Goal: Communication & Community: Connect with others

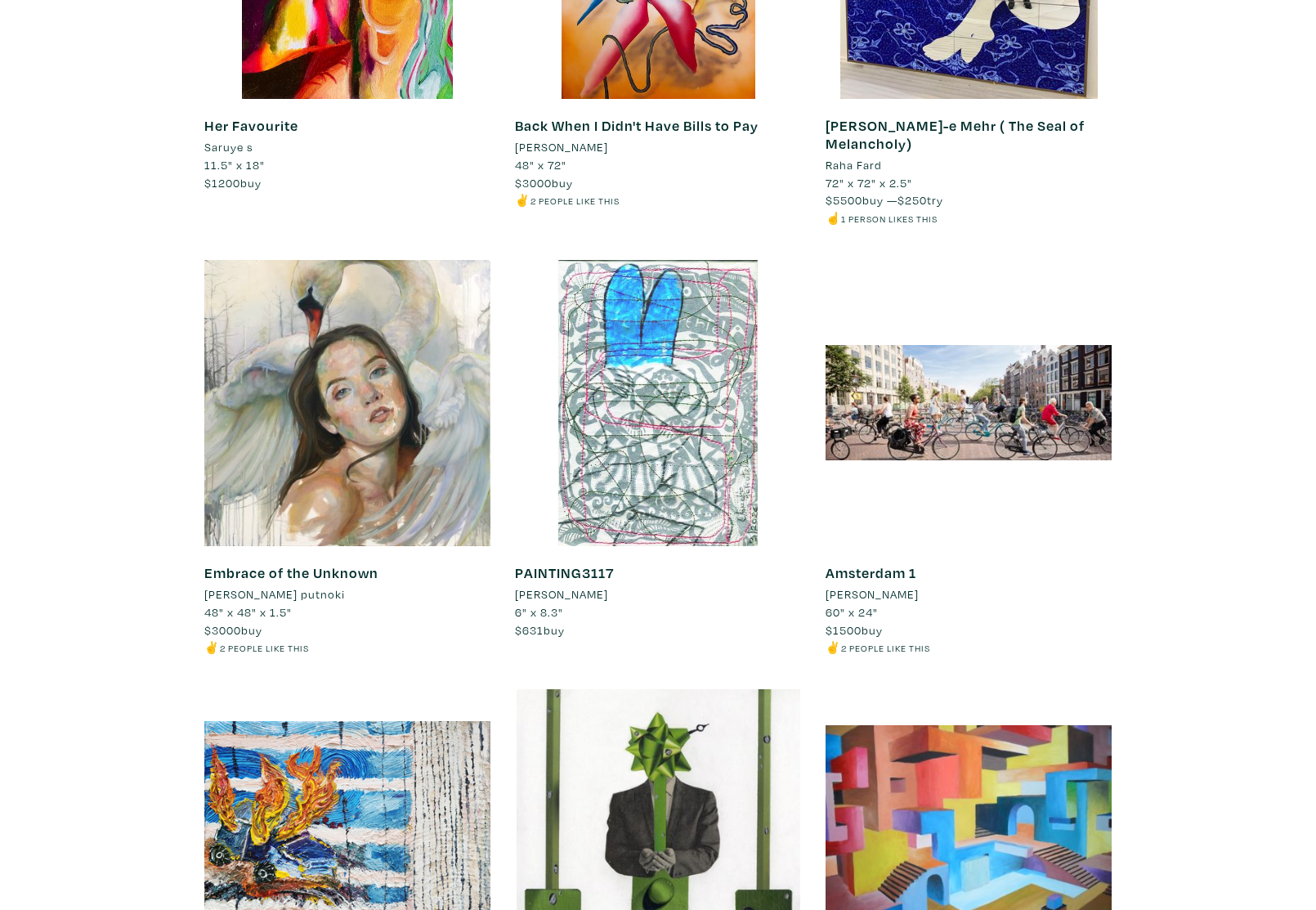
scroll to position [5236, 0]
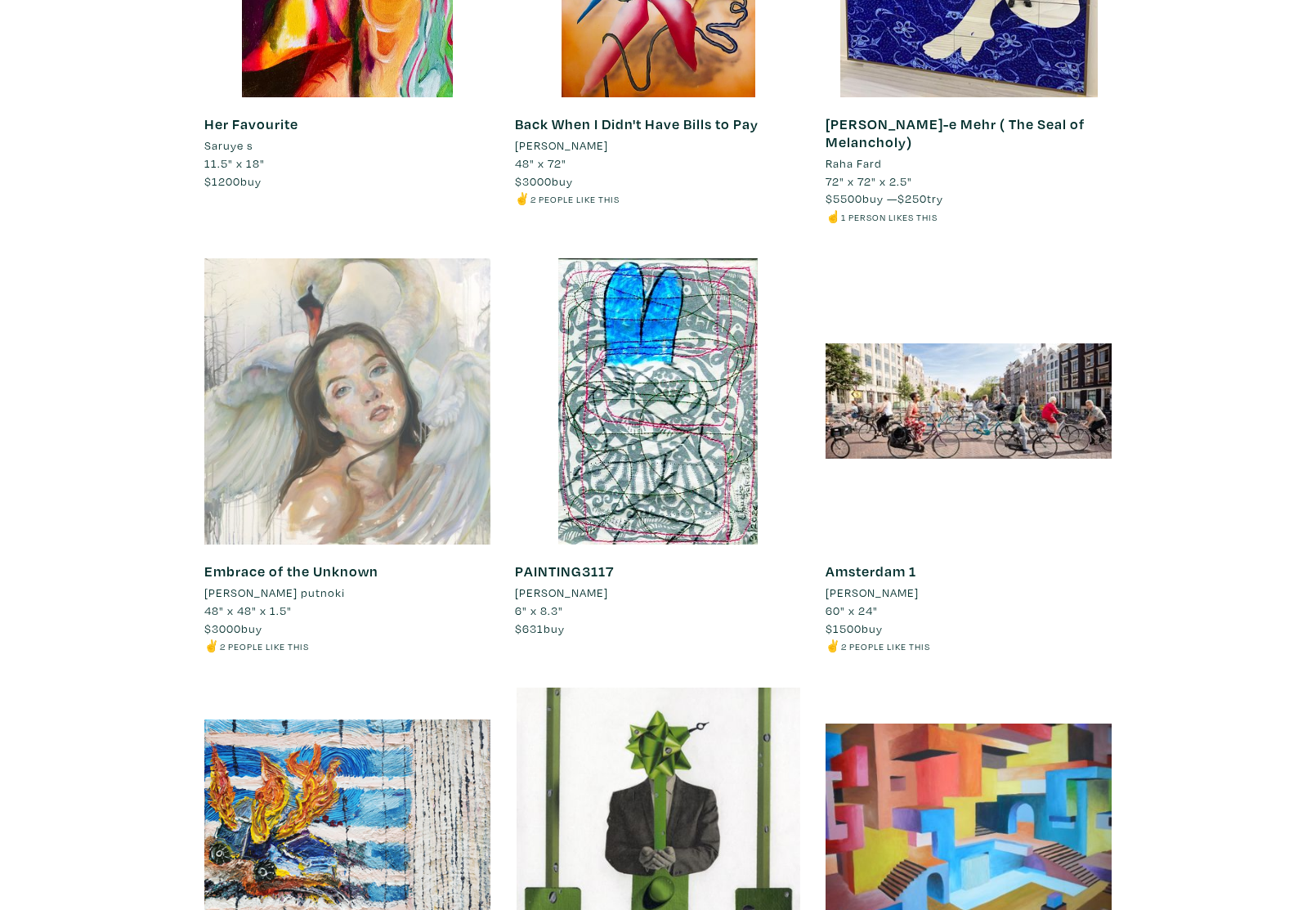
click at [362, 339] on div at bounding box center [348, 402] width 286 height 286
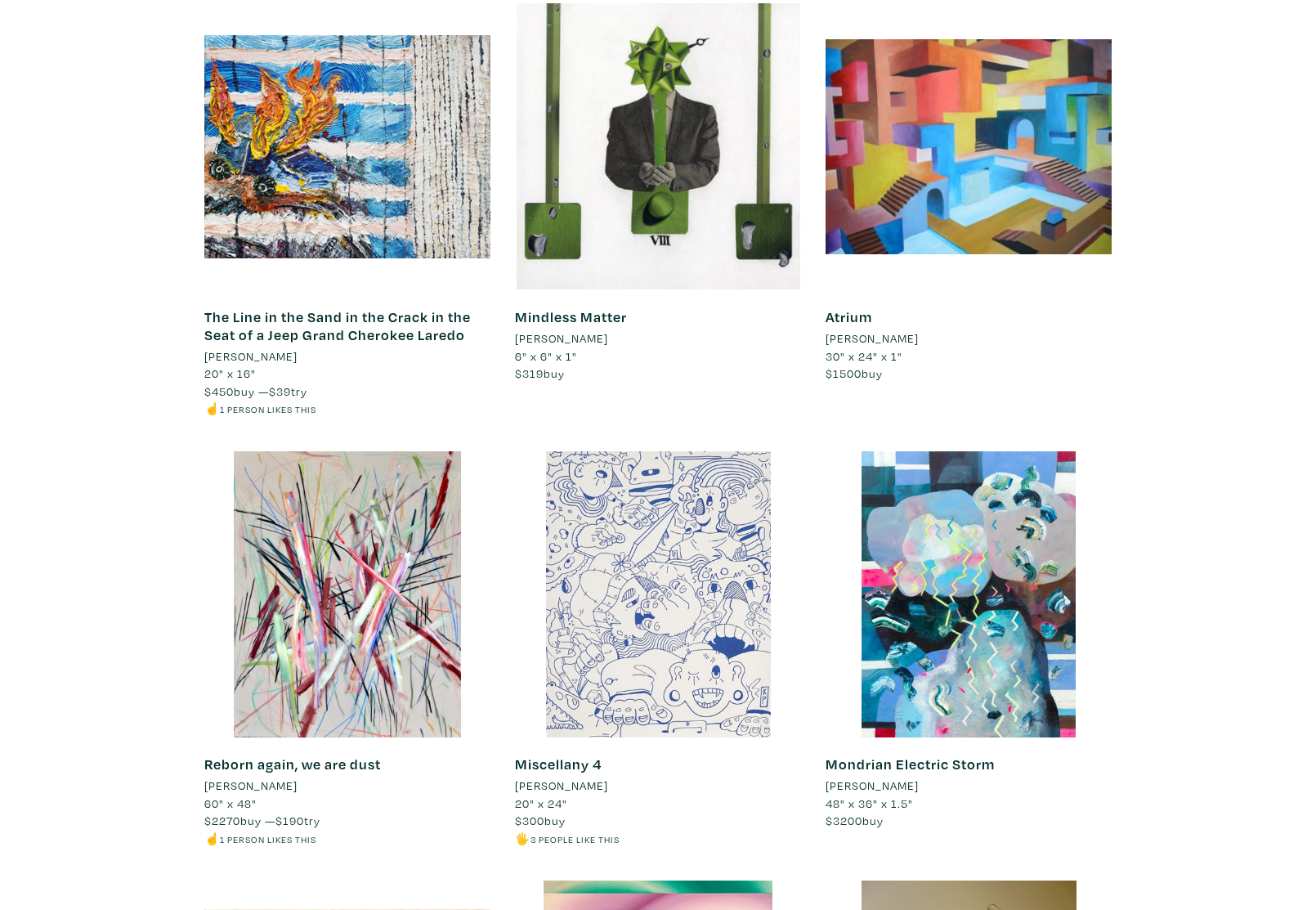
scroll to position [5921, 0]
click at [625, 521] on div at bounding box center [658, 594] width 286 height 286
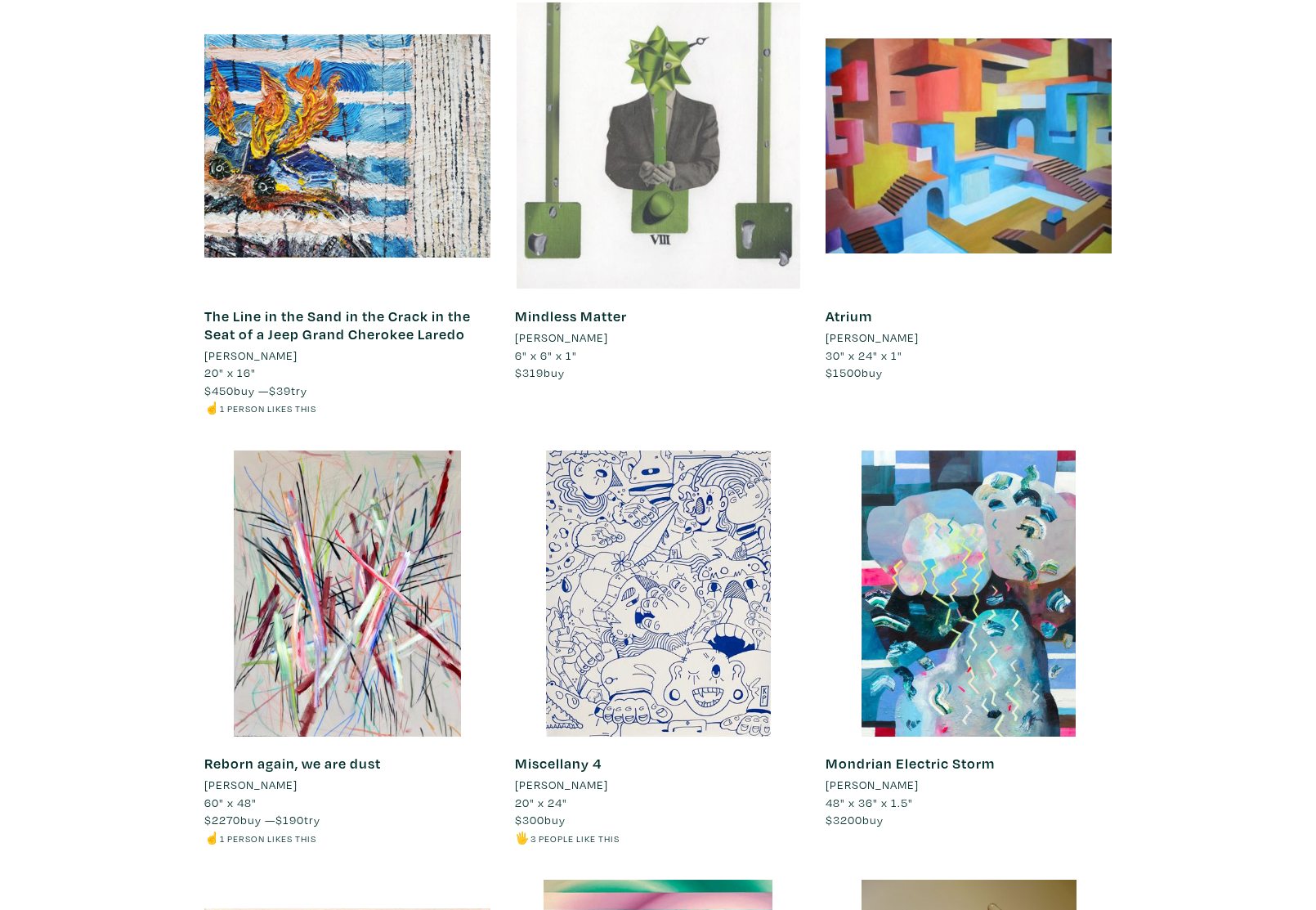
click at [666, 157] on div at bounding box center [658, 146] width 286 height 286
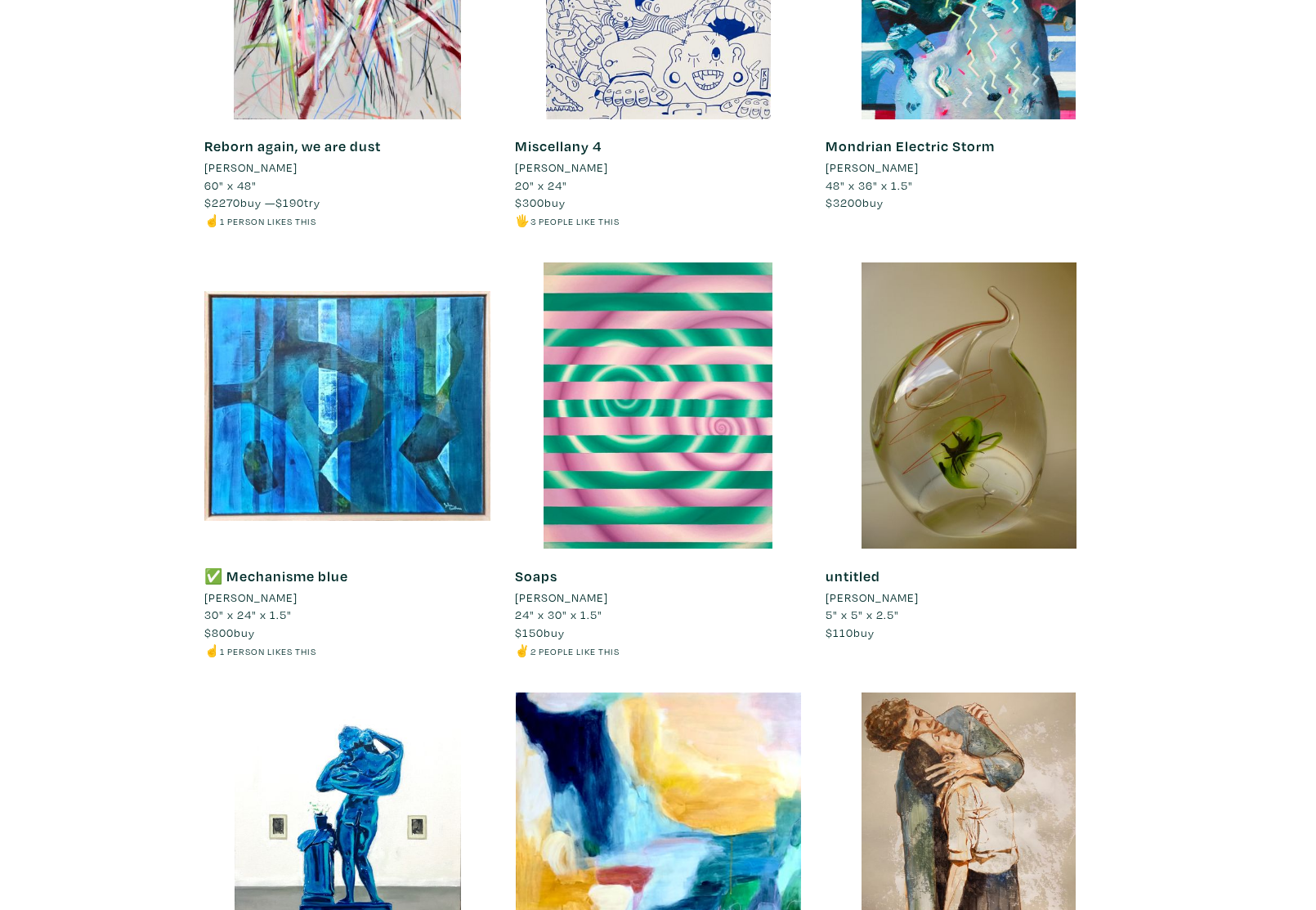
scroll to position [6544, 0]
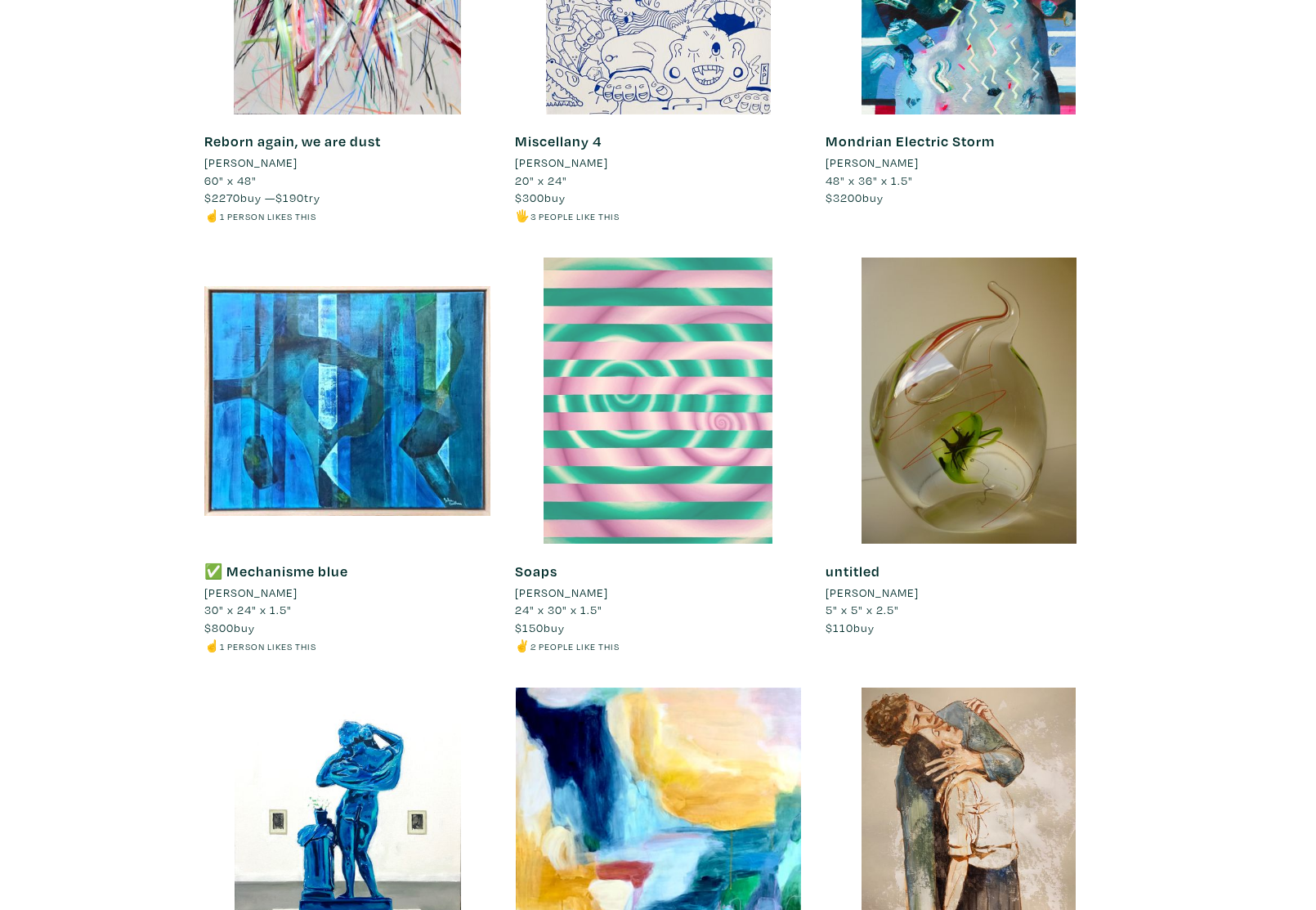
click at [615, 336] on div at bounding box center [658, 401] width 286 height 286
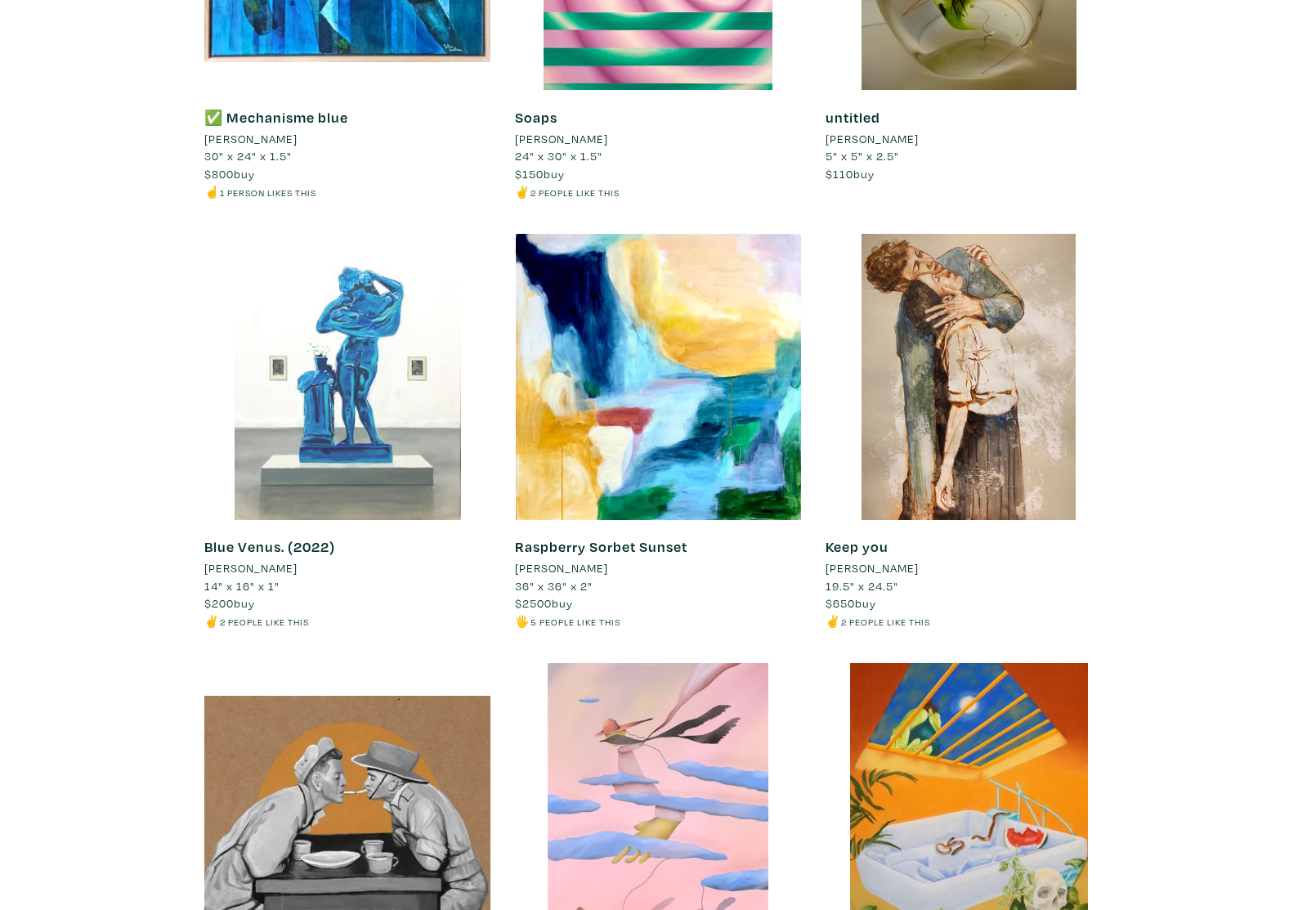
scroll to position [6998, 0]
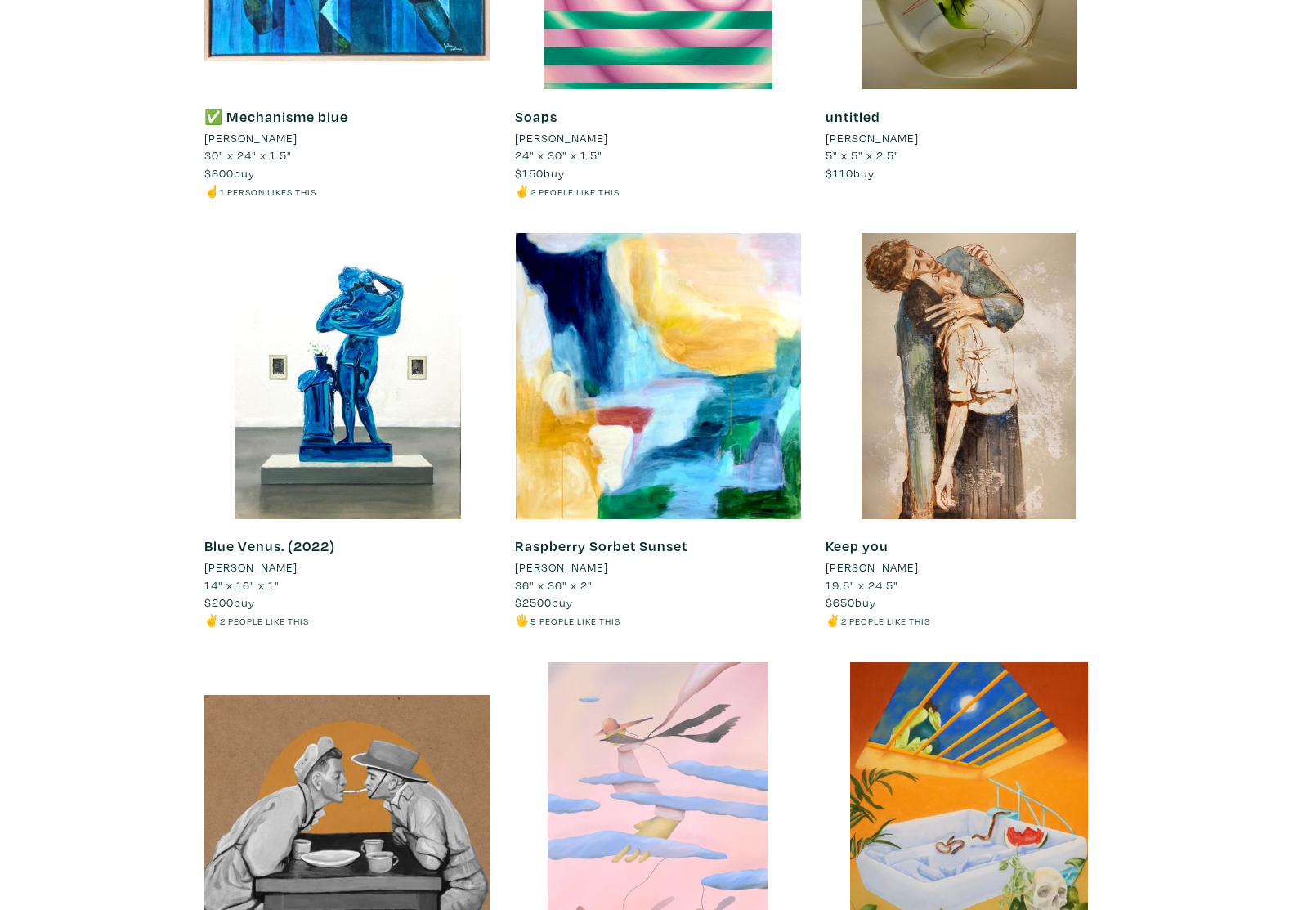
click at [651, 662] on div at bounding box center [658, 806] width 286 height 286
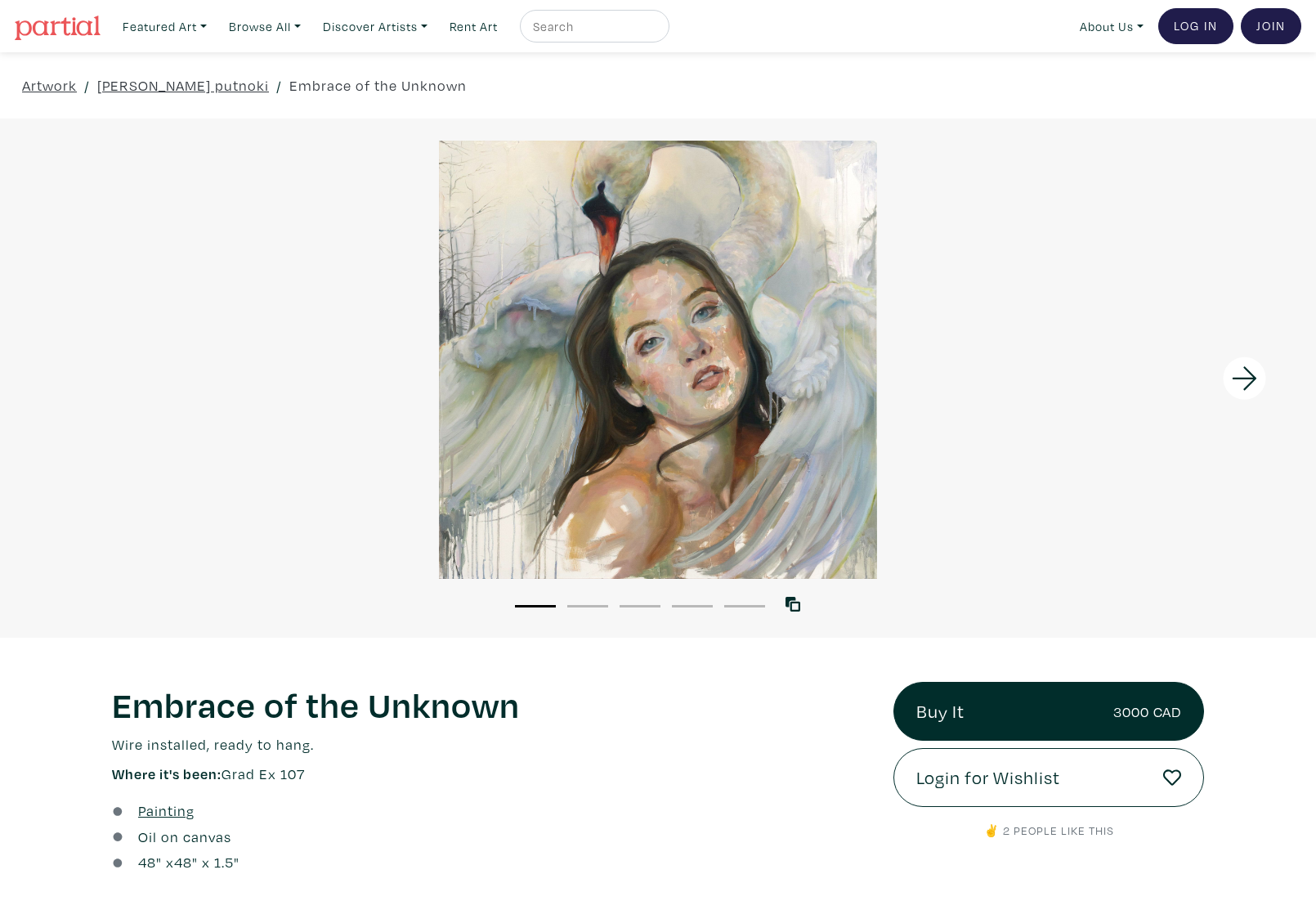
click at [1242, 372] on icon at bounding box center [1244, 378] width 55 height 44
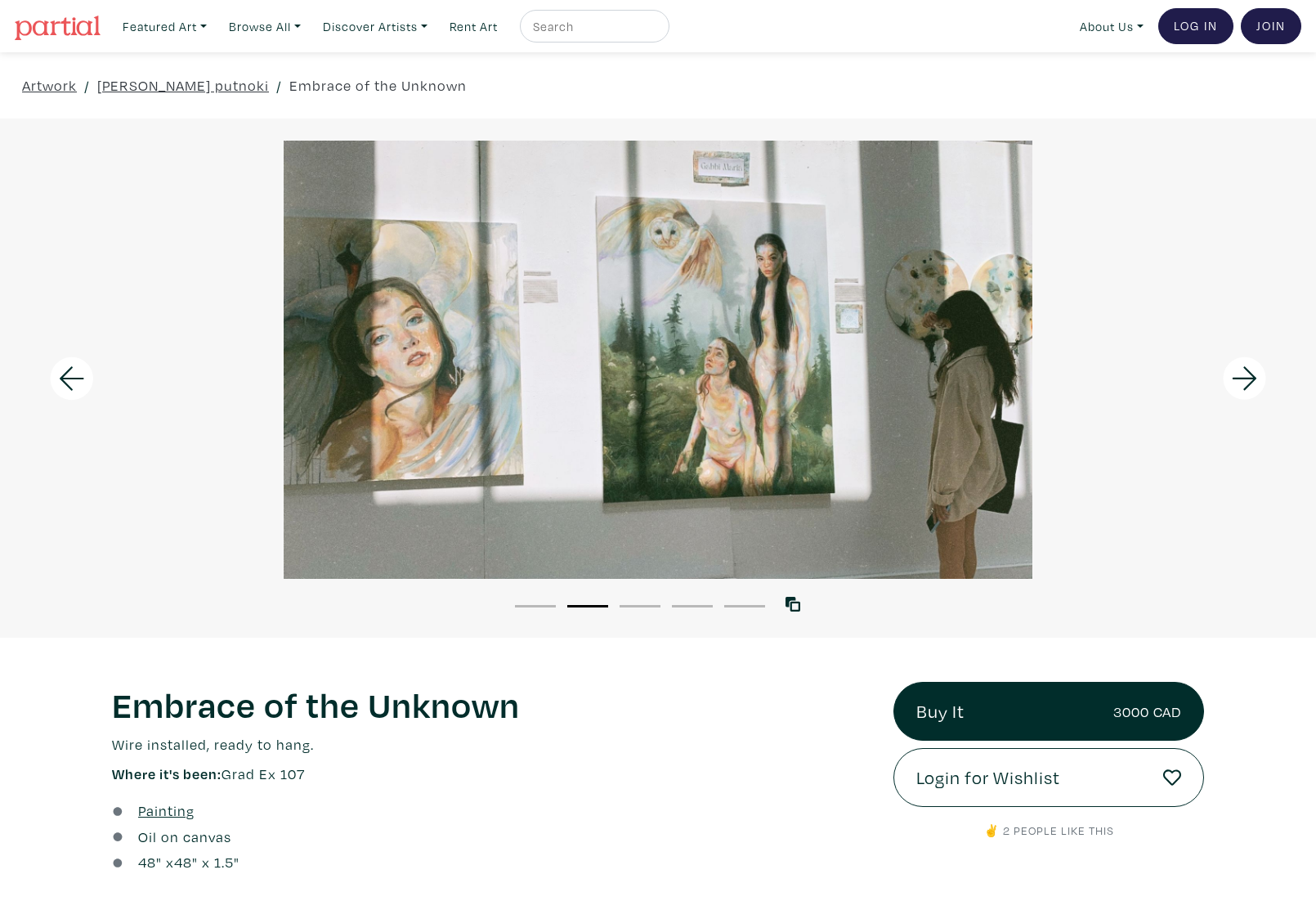
click at [1242, 372] on icon at bounding box center [1244, 378] width 55 height 44
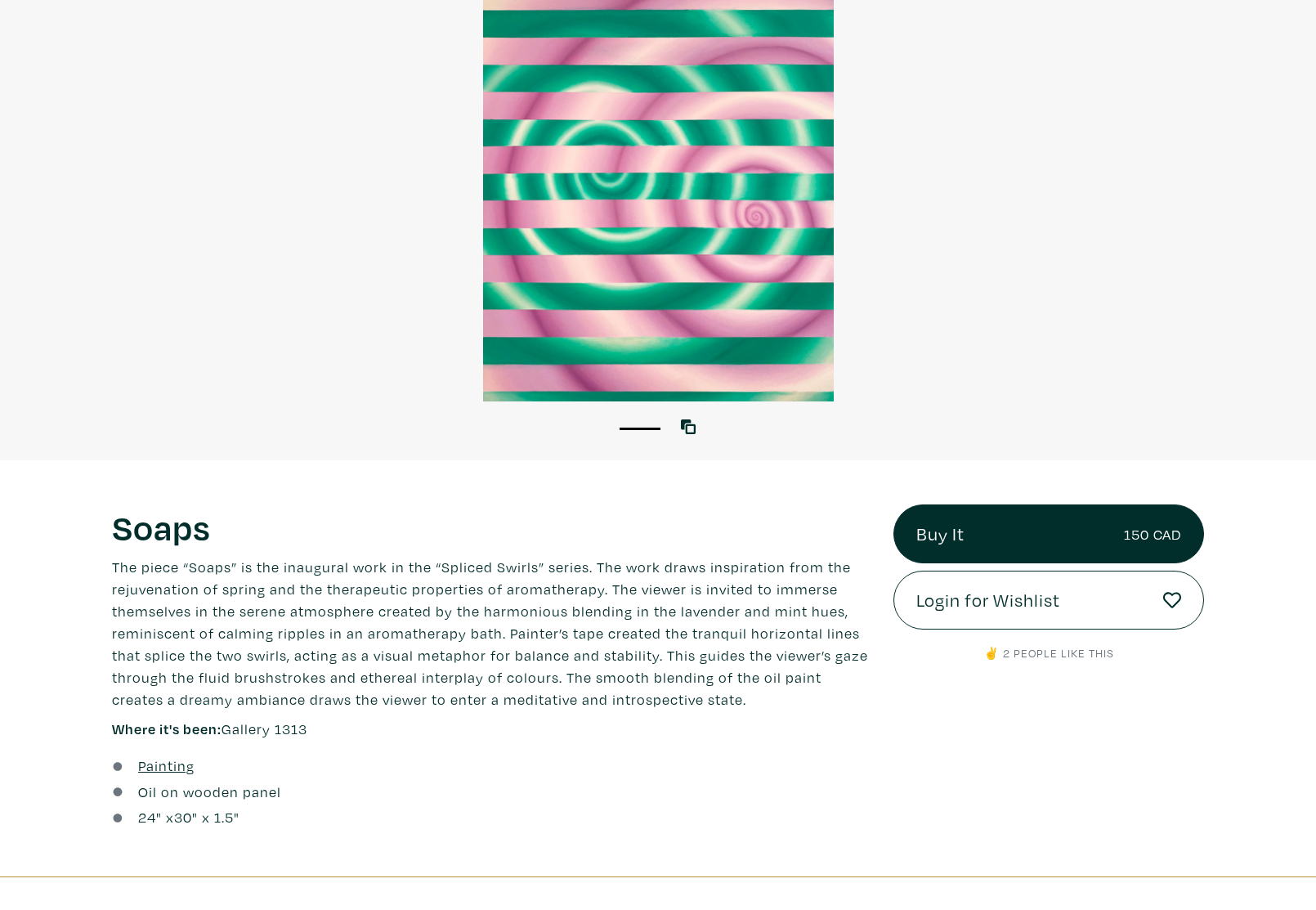
scroll to position [177, 0]
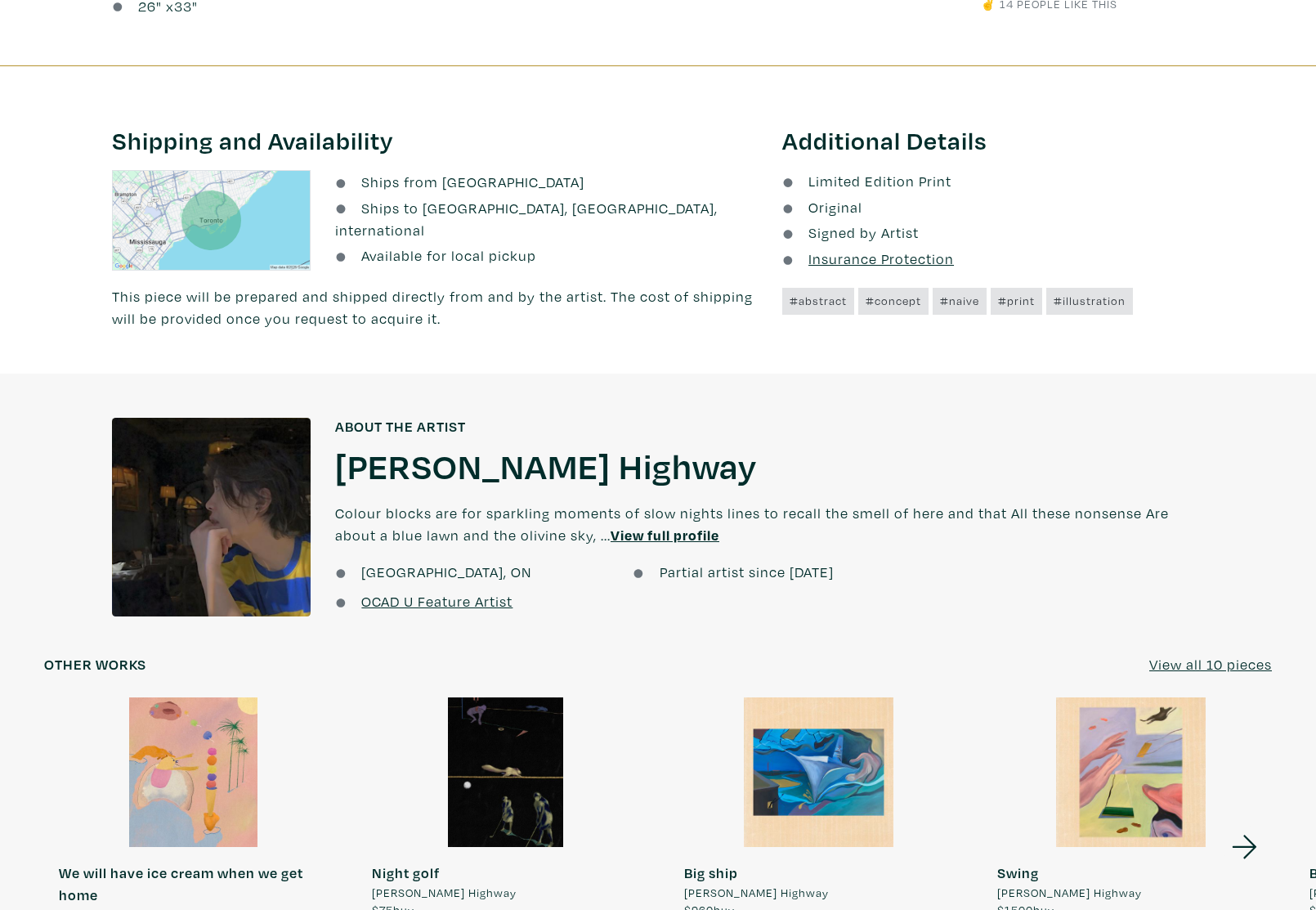
scroll to position [828, 0]
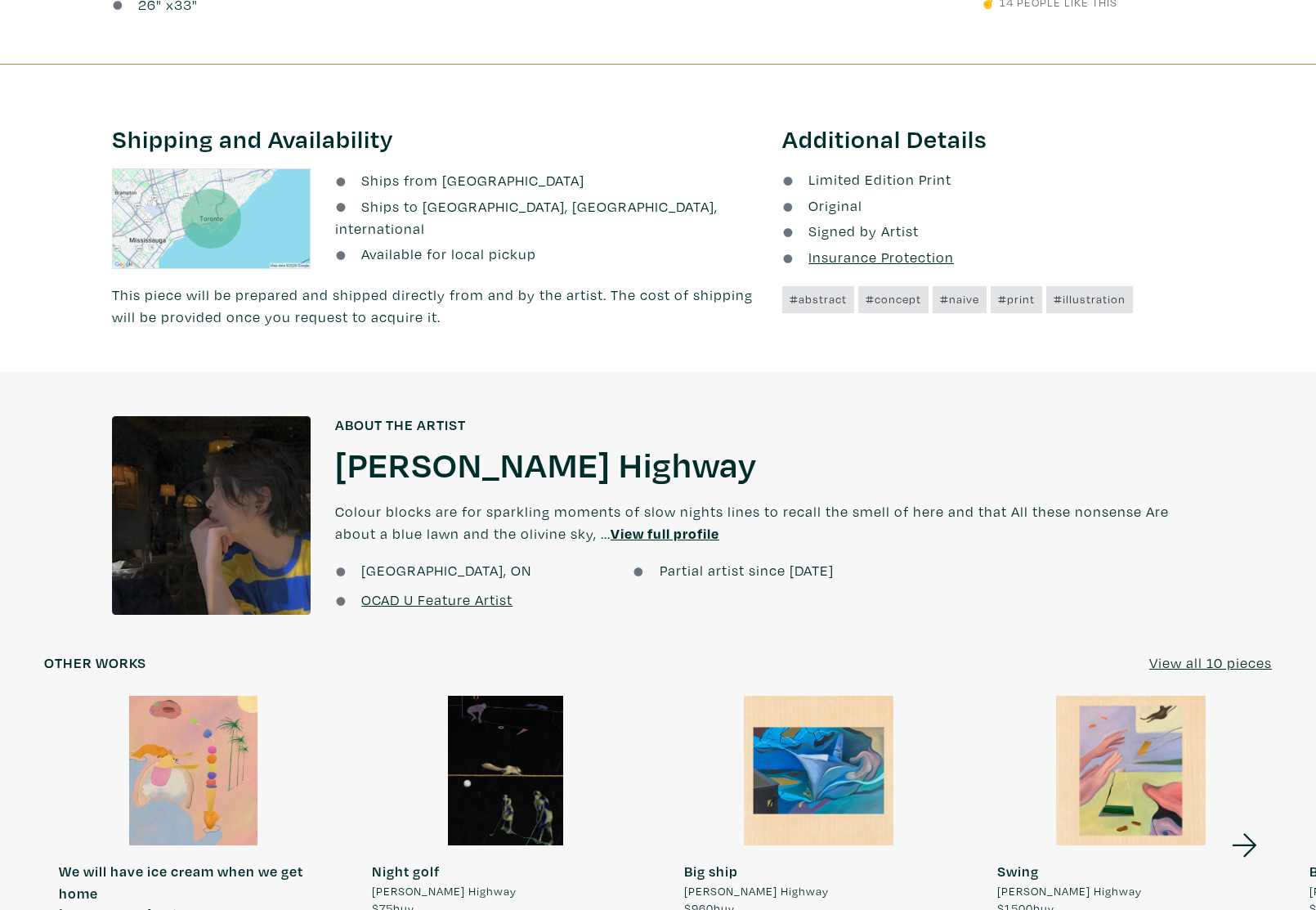
click at [611, 533] on u "View full profile" at bounding box center [665, 533] width 108 height 19
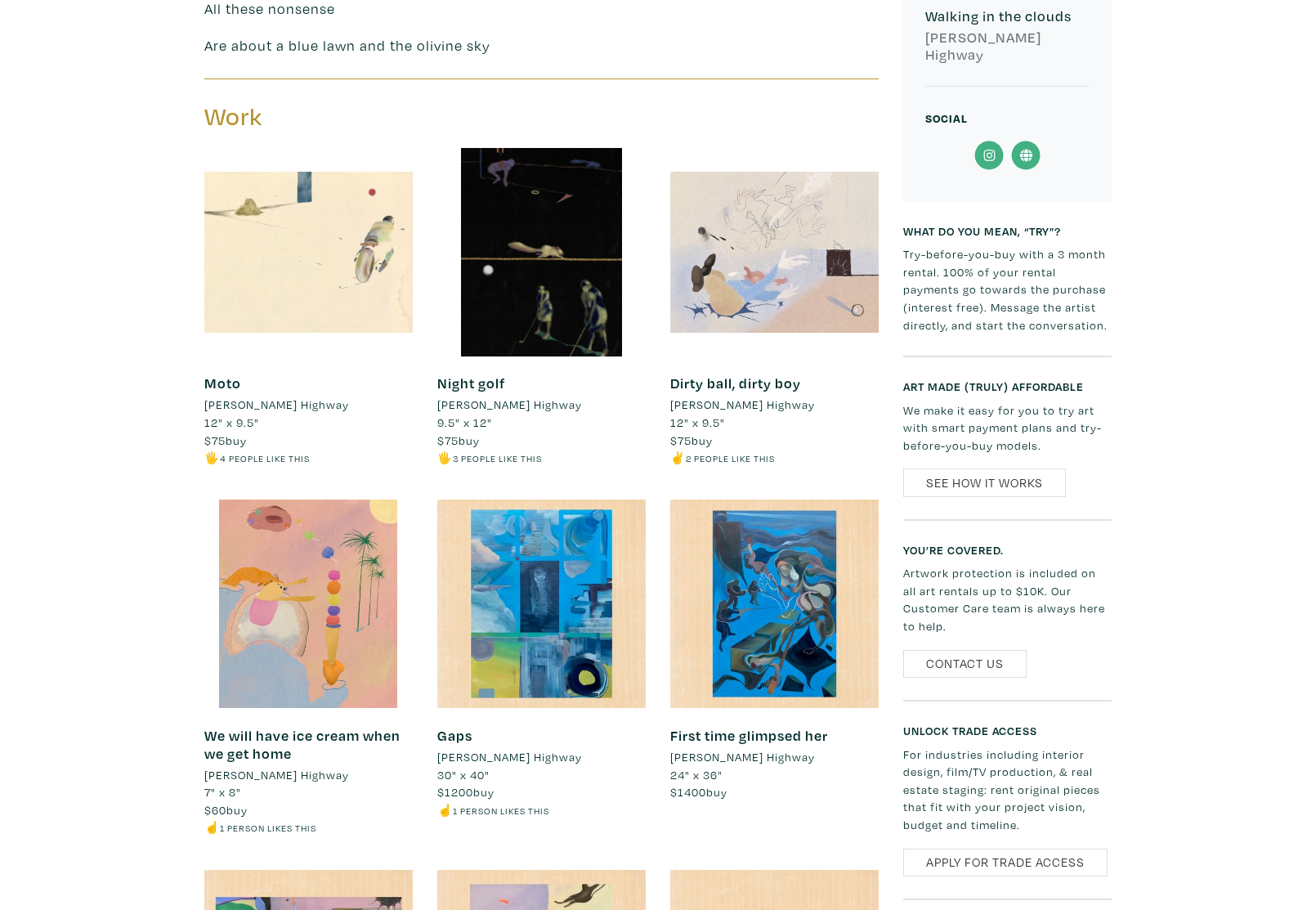
scroll to position [646, 0]
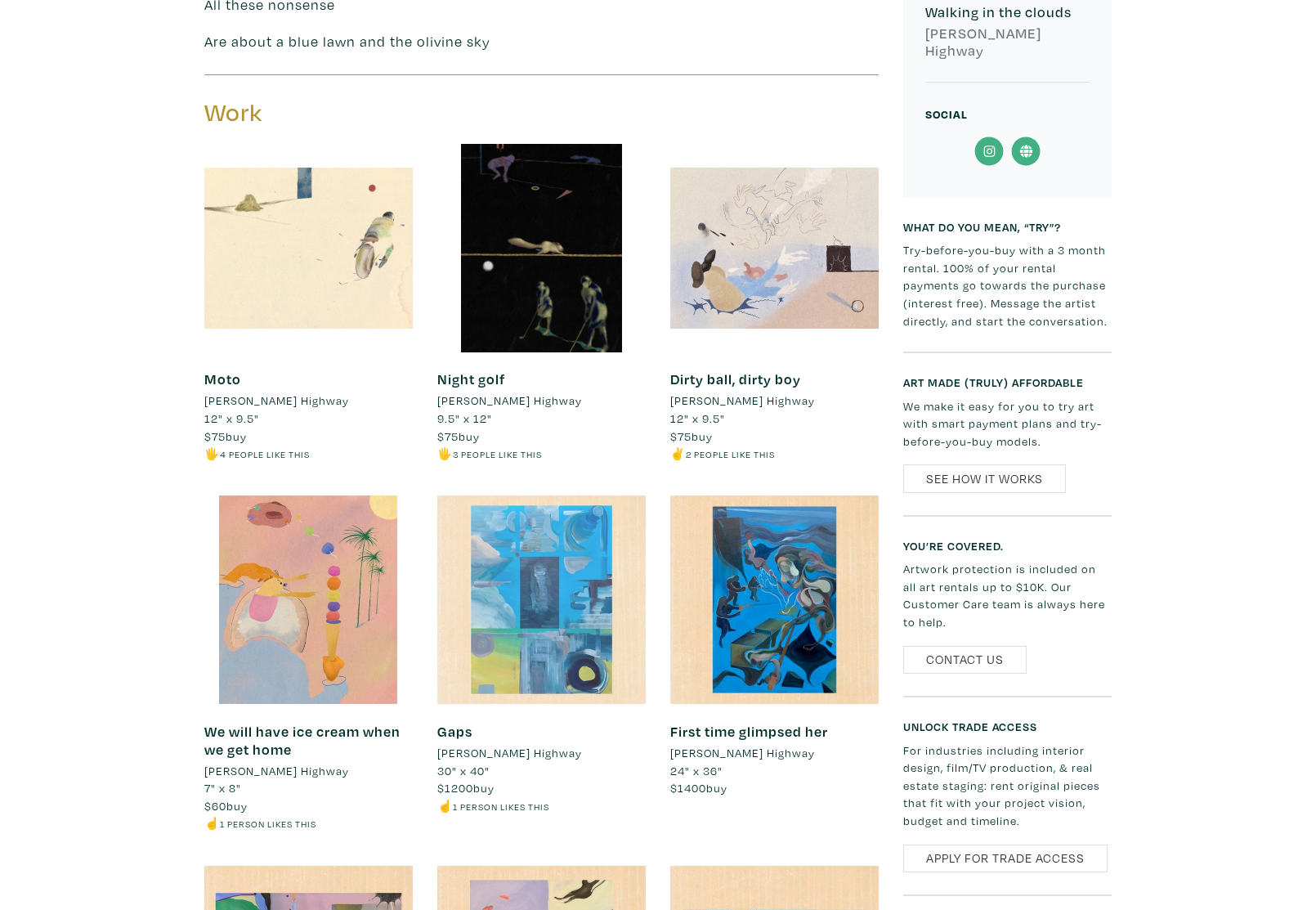
click at [548, 604] on div at bounding box center [541, 599] width 209 height 209
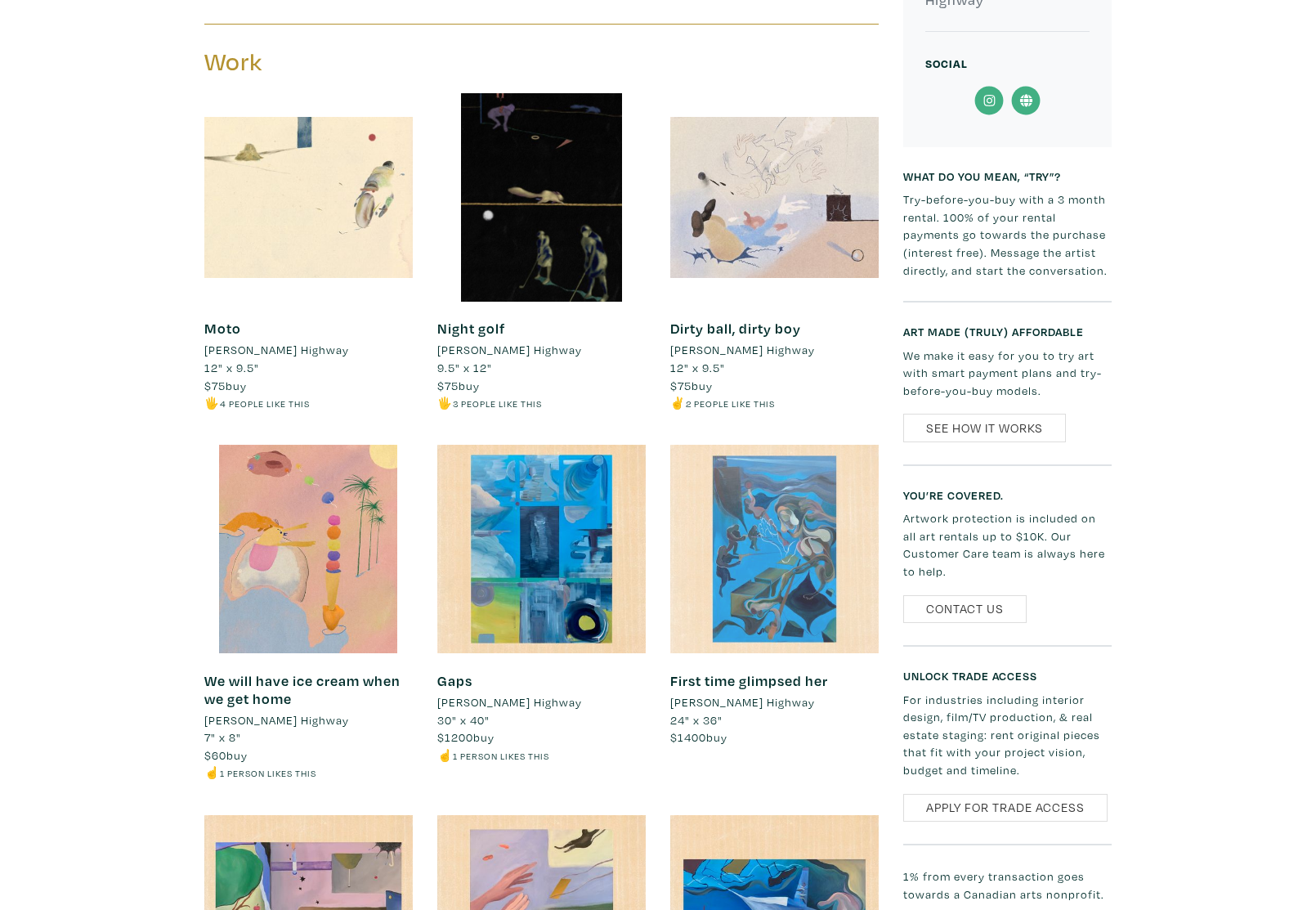
scroll to position [694, 0]
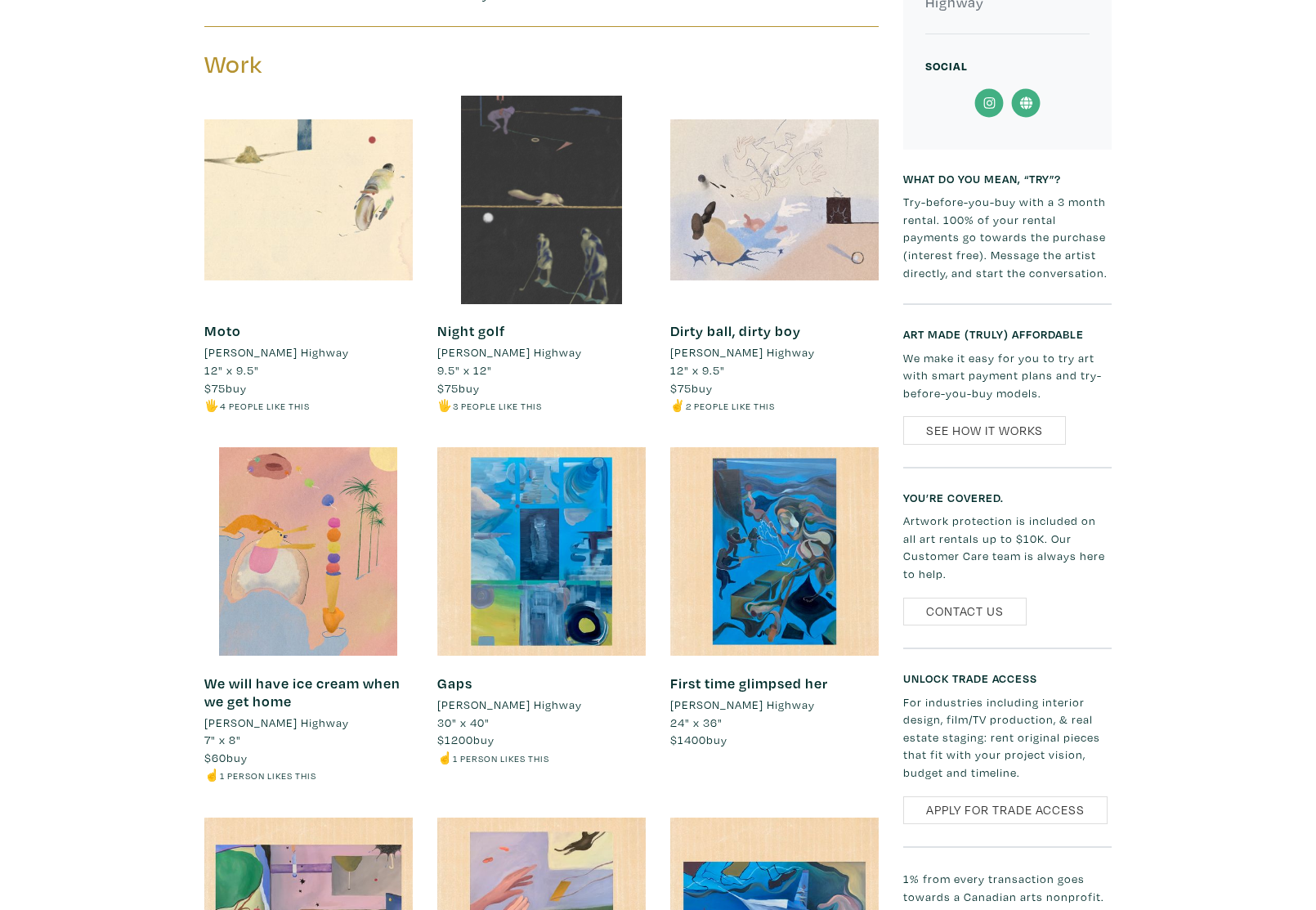
click at [556, 275] on div at bounding box center [541, 200] width 209 height 209
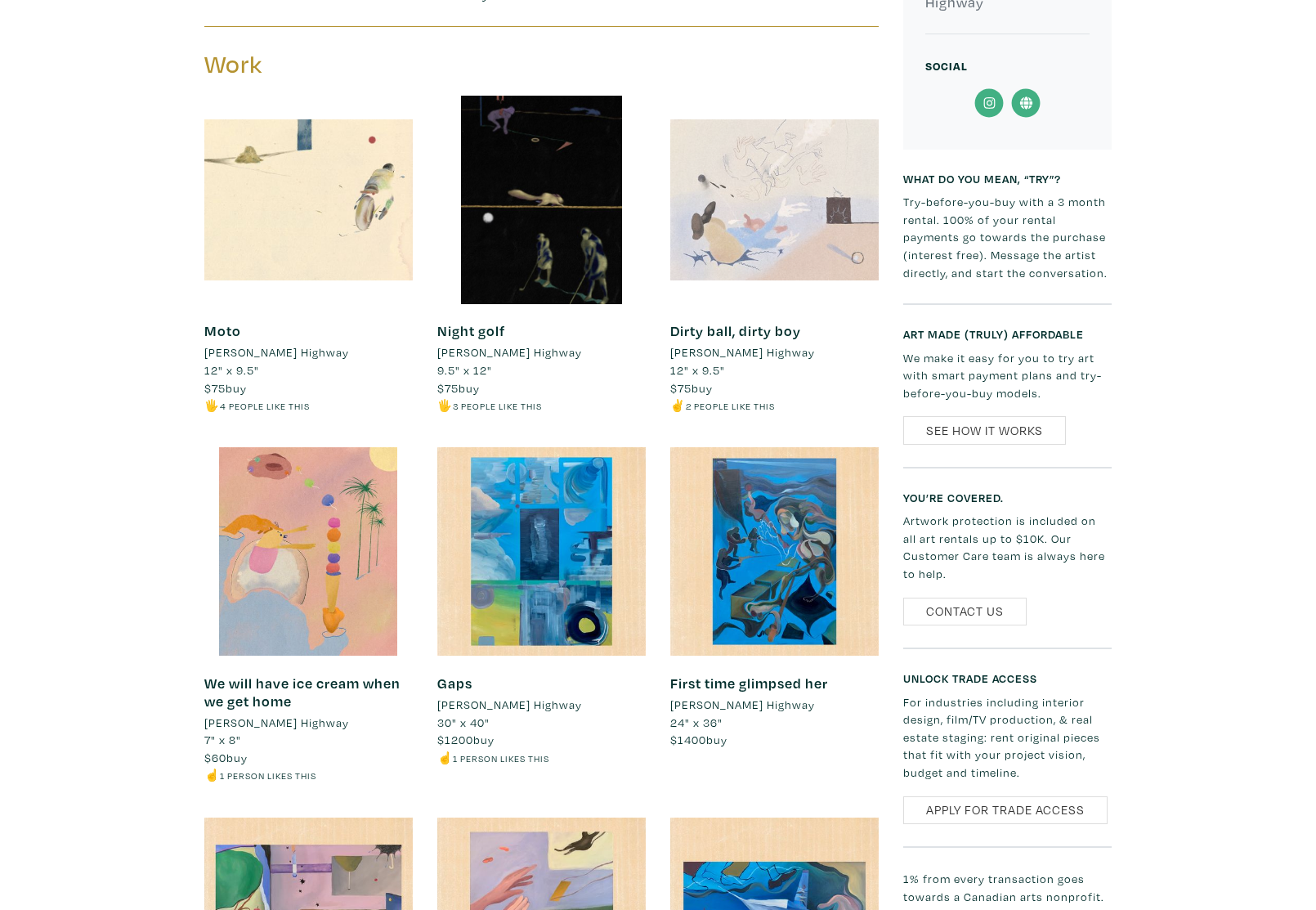
click at [771, 214] on div at bounding box center [775, 200] width 209 height 209
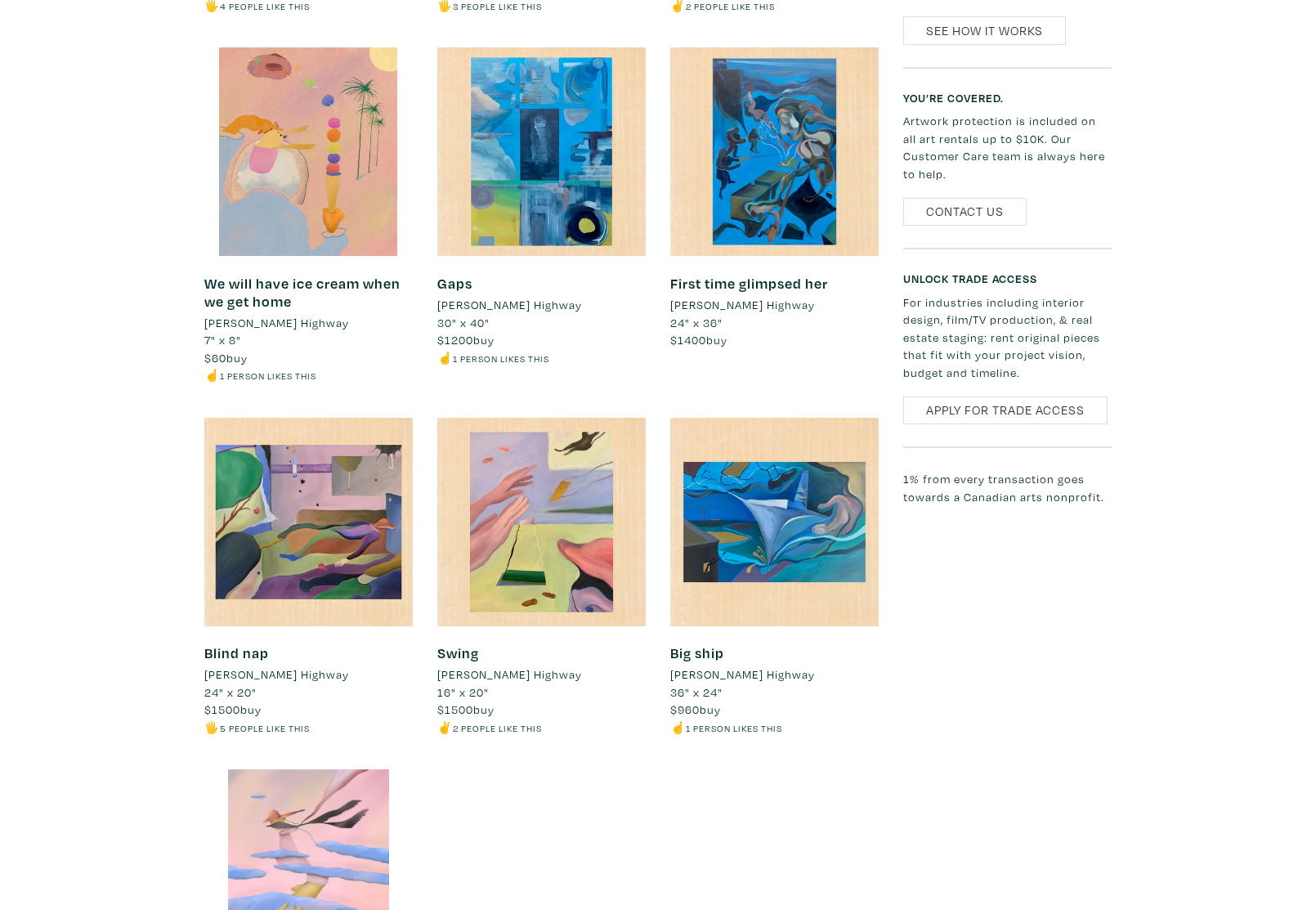
scroll to position [1234, 0]
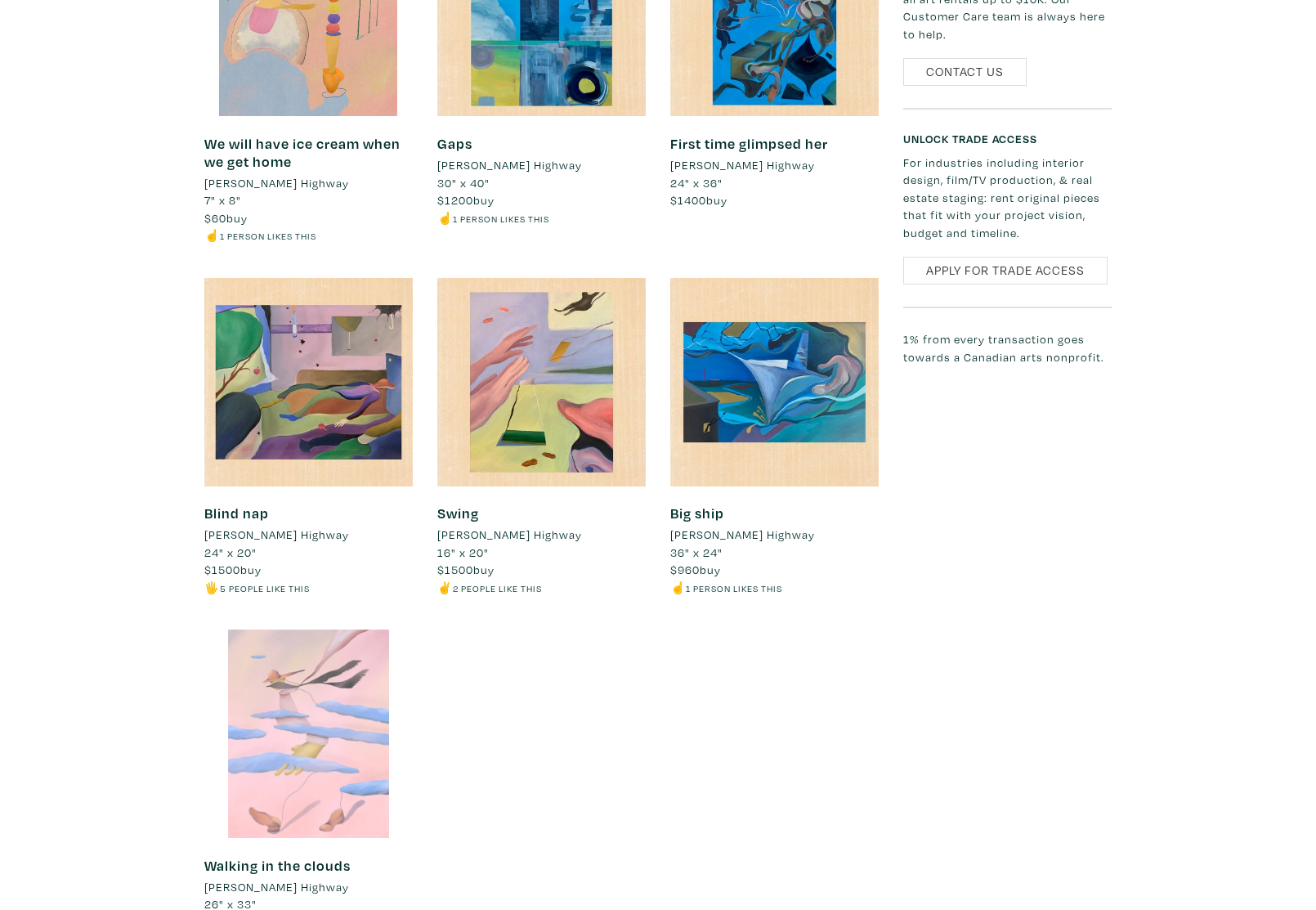
click at [311, 696] on div at bounding box center [309, 734] width 209 height 209
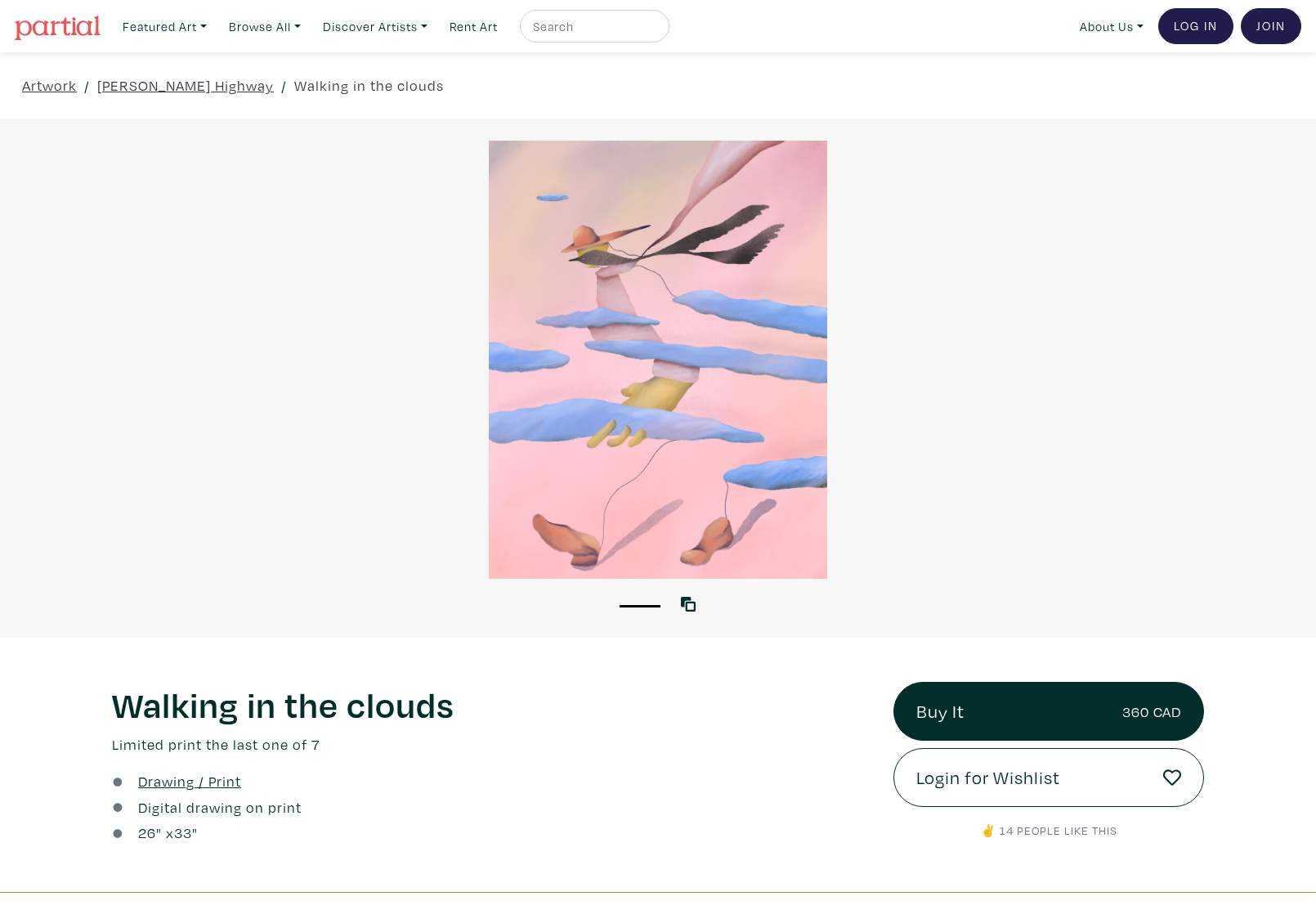
click at [87, 31] on img at bounding box center [58, 28] width 86 height 25
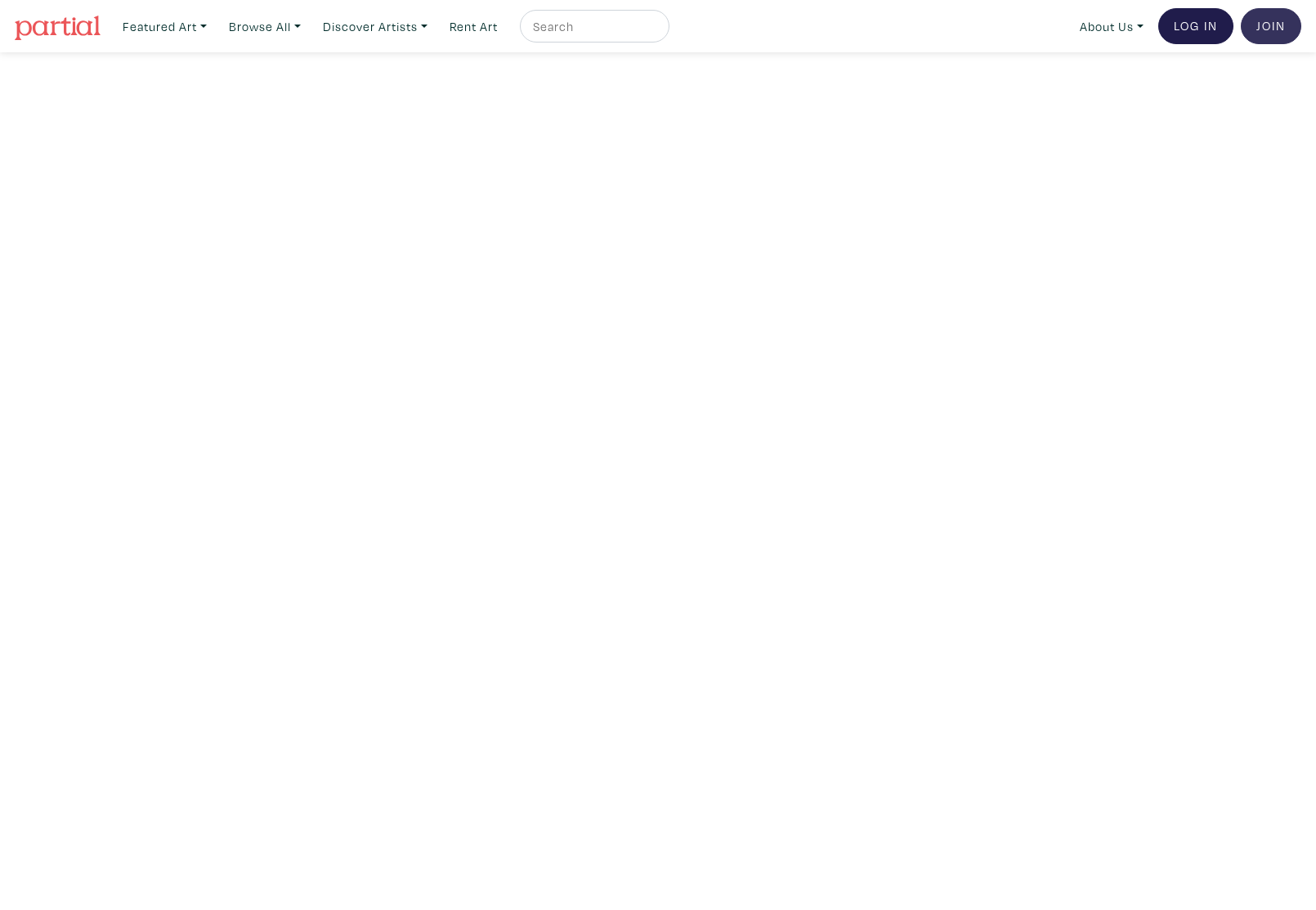
click at [1278, 22] on link "Join the Community" at bounding box center [1270, 26] width 60 height 36
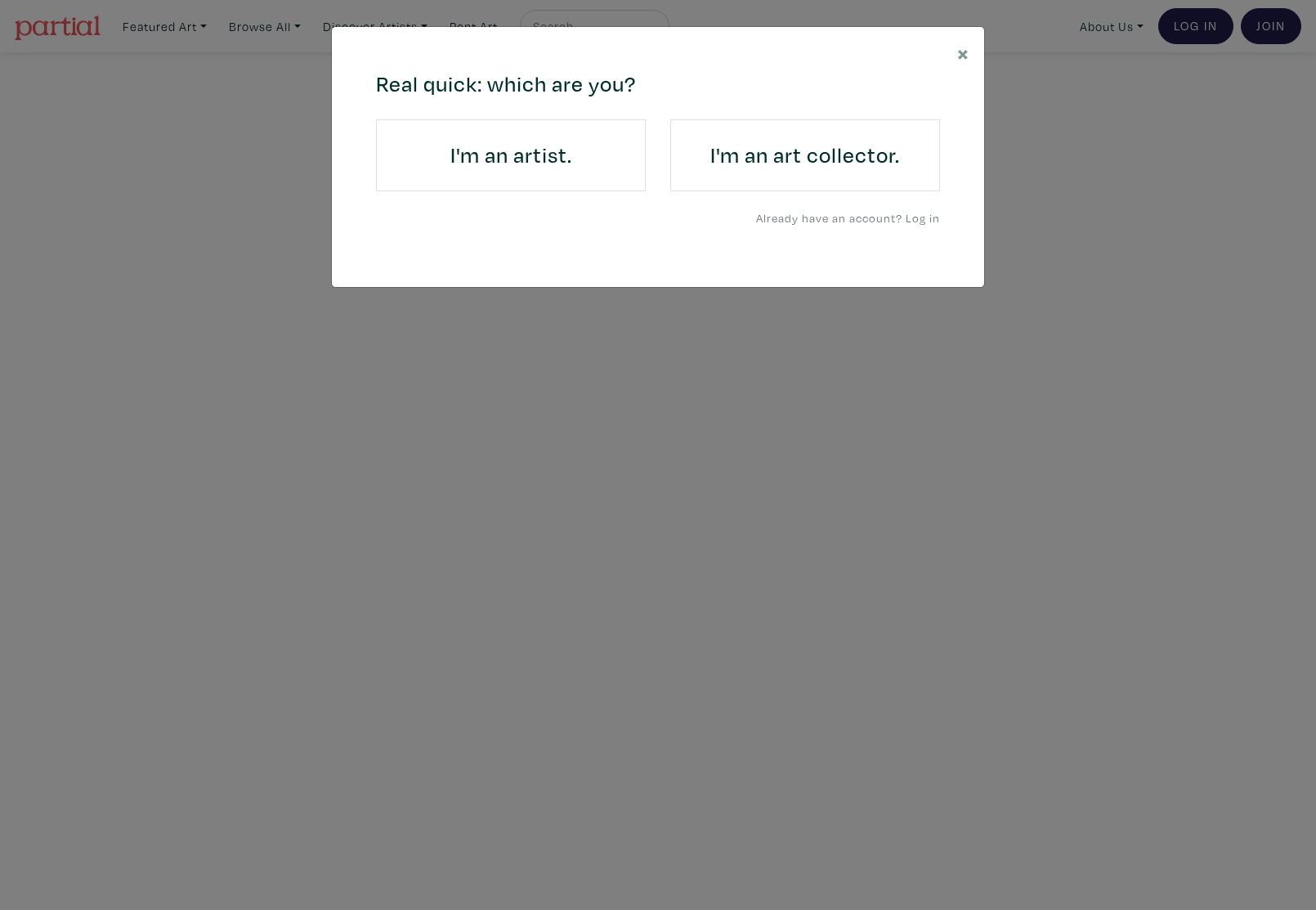
click at [493, 161] on h4 "I'm an artist." at bounding box center [511, 156] width 224 height 26
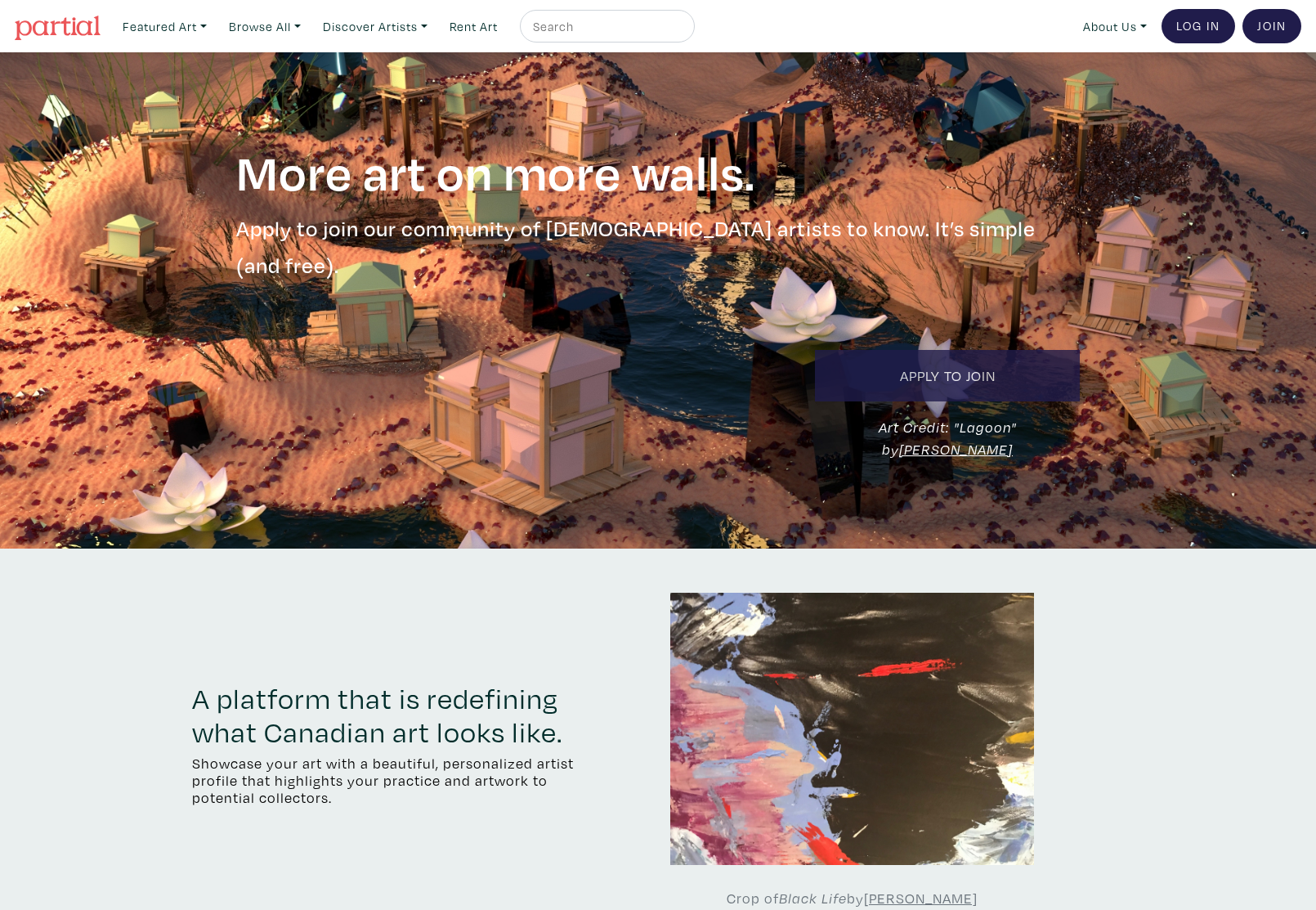
click at [927, 350] on link "Apply to Join" at bounding box center [947, 376] width 265 height 51
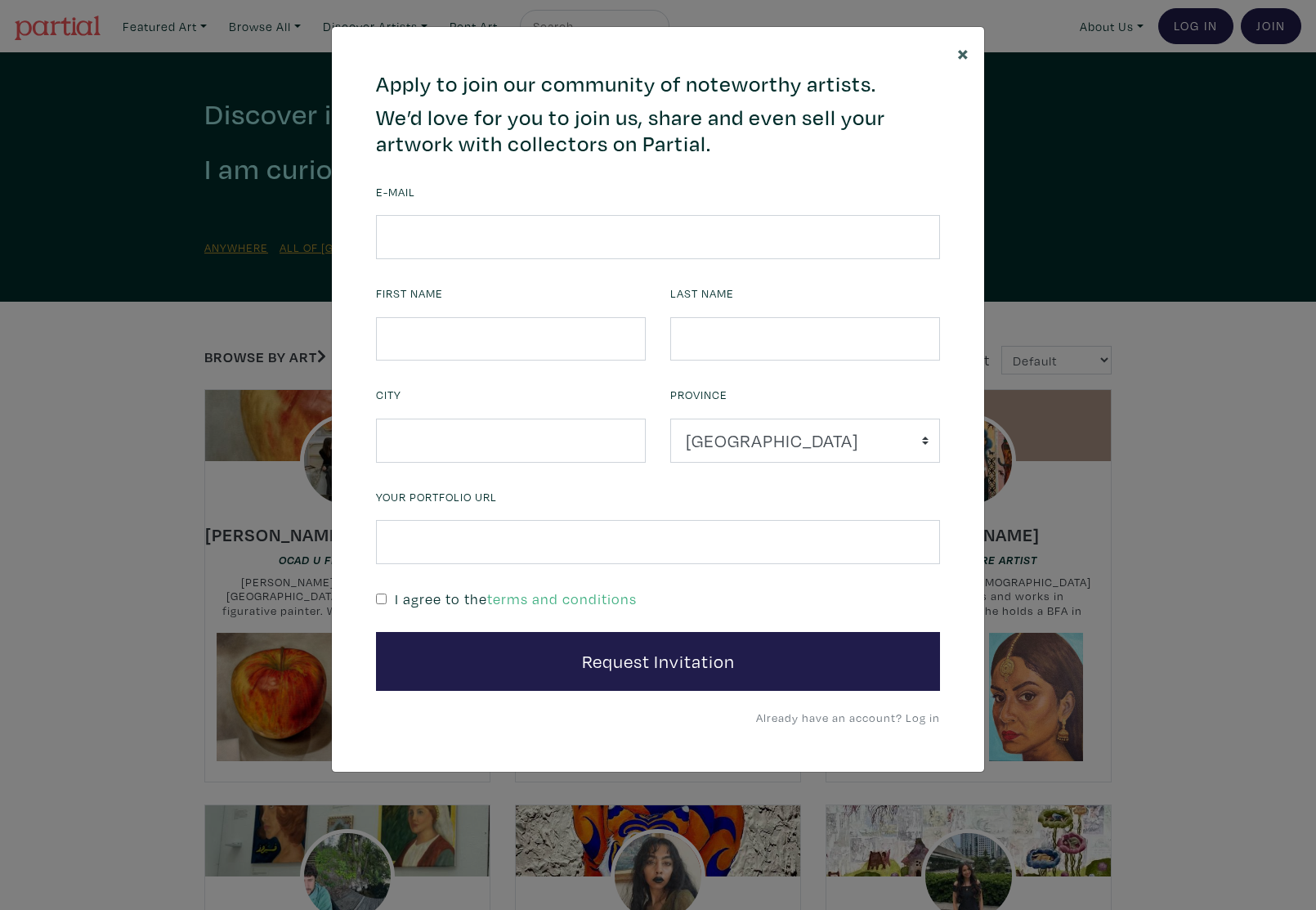
click at [968, 48] on span "×" at bounding box center [963, 52] width 12 height 29
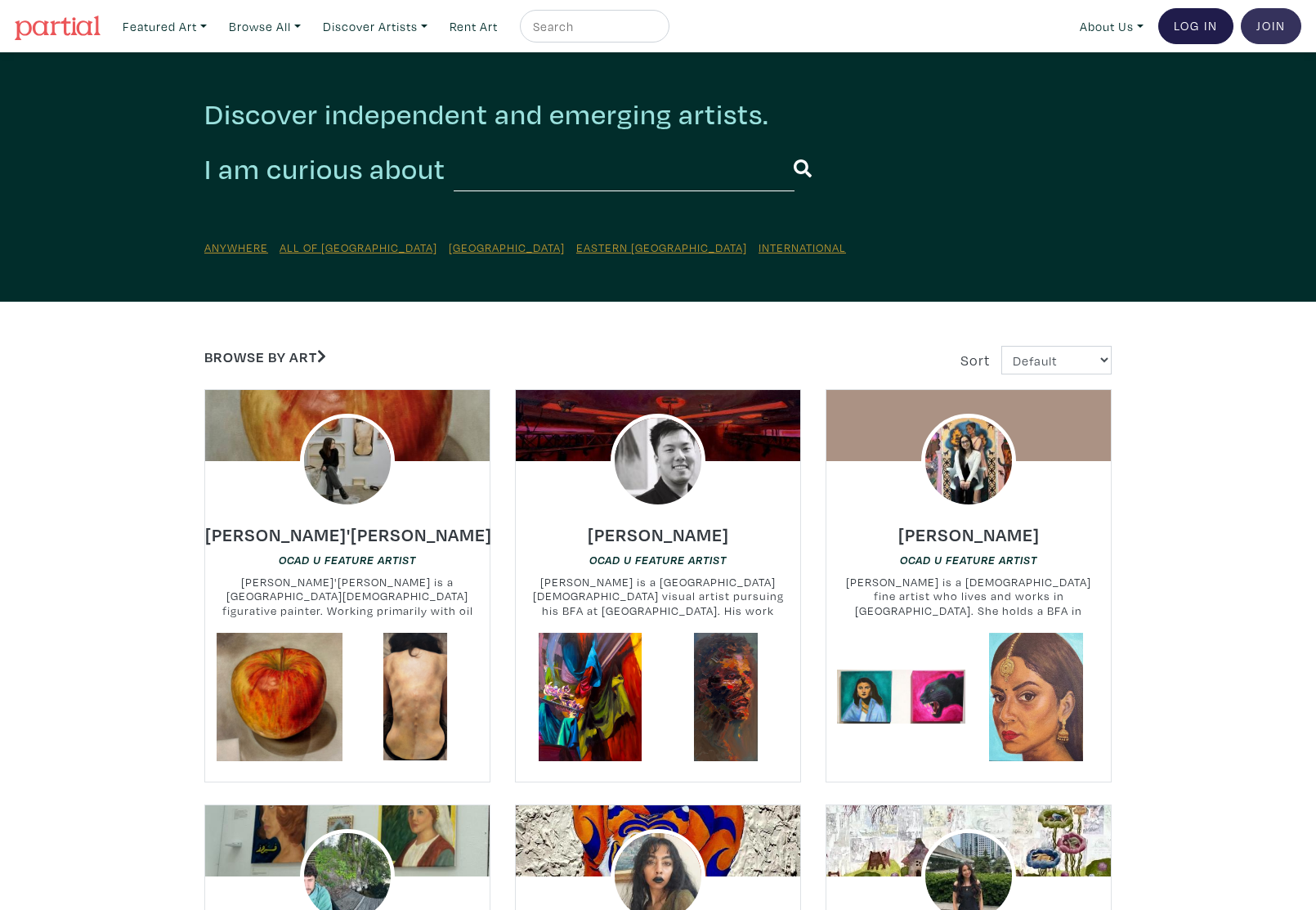
click at [1273, 27] on link "Join the Community" at bounding box center [1270, 26] width 60 height 36
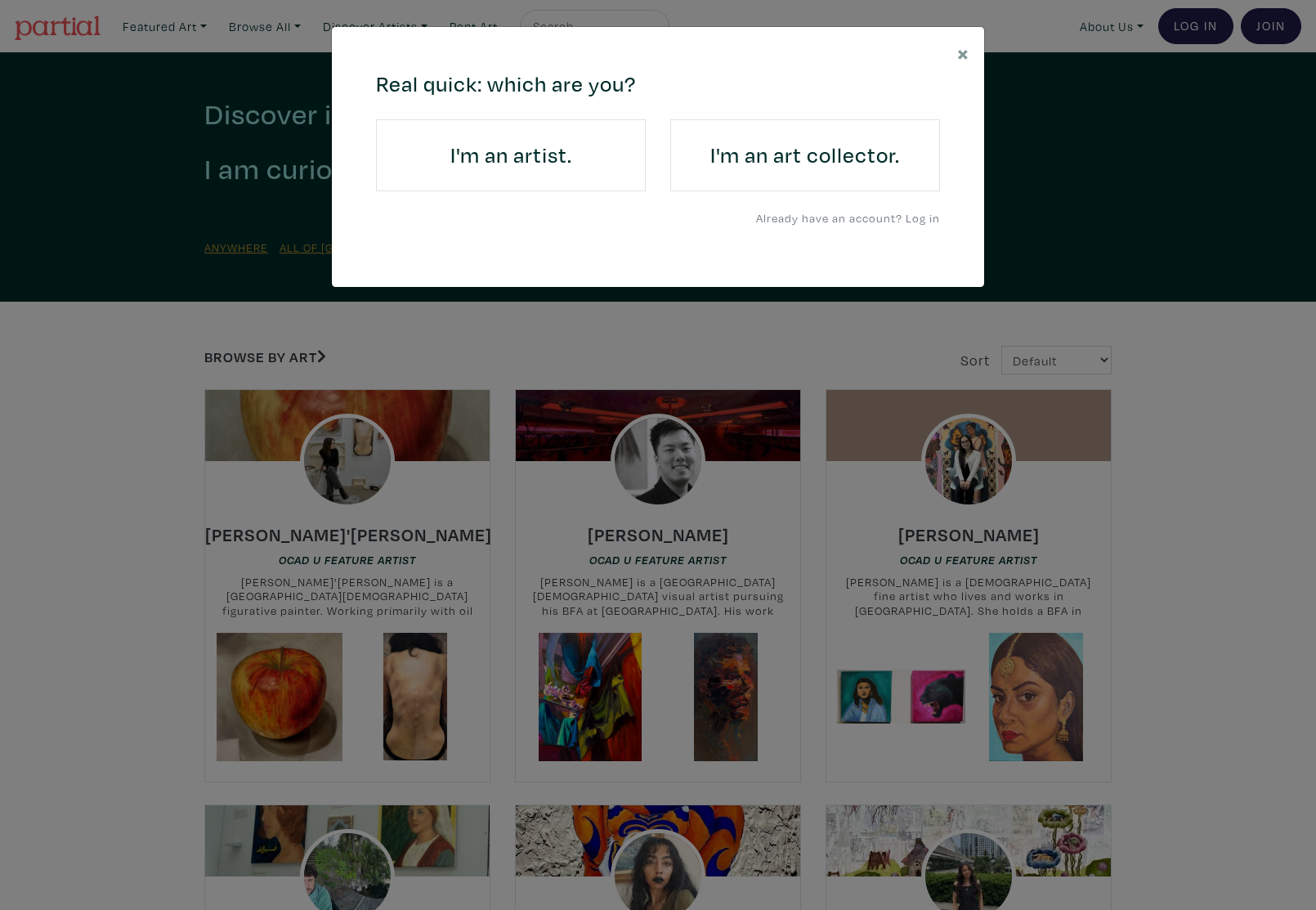
click at [479, 166] on h4 "I'm an artist." at bounding box center [511, 156] width 224 height 26
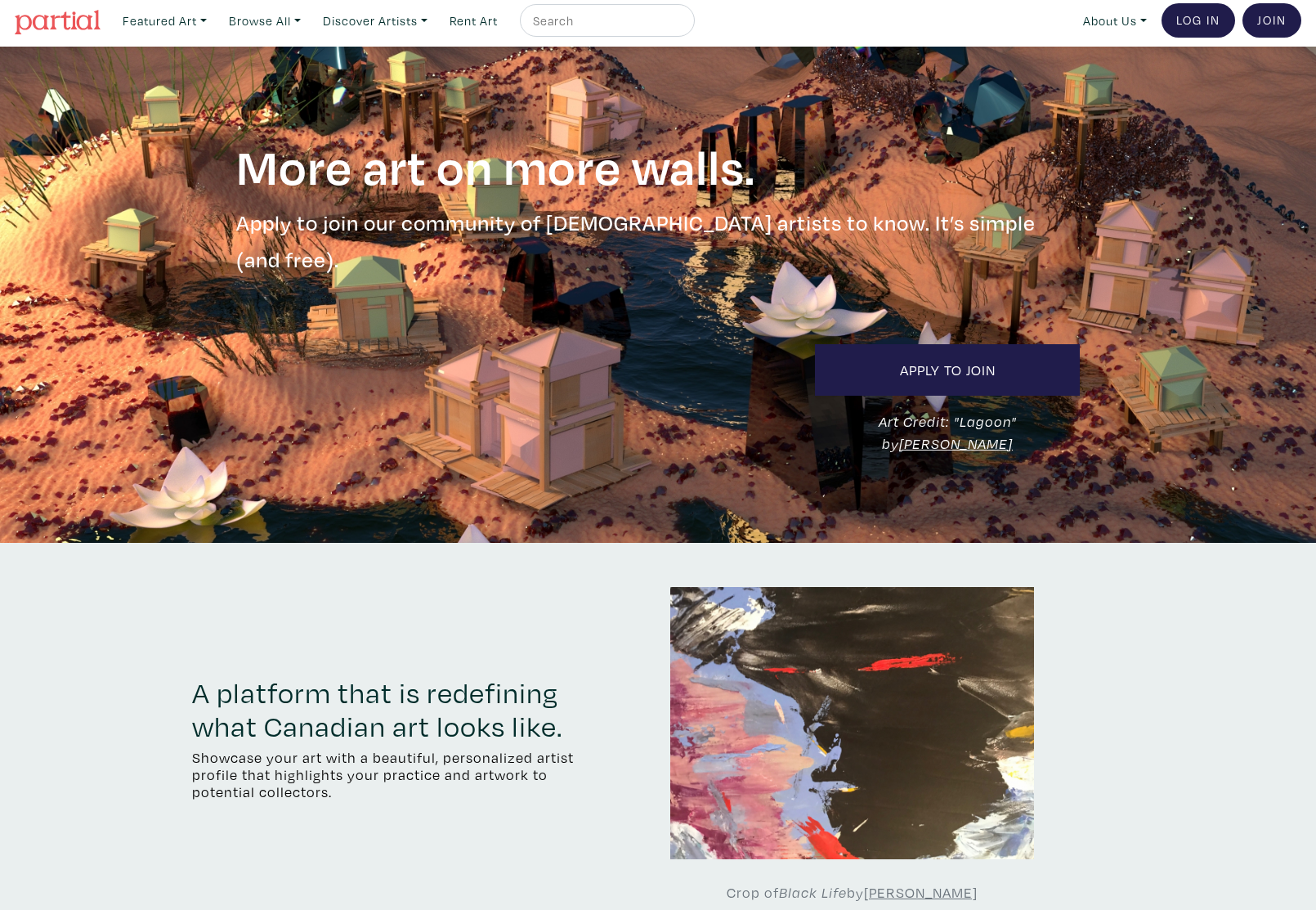
scroll to position [3, 0]
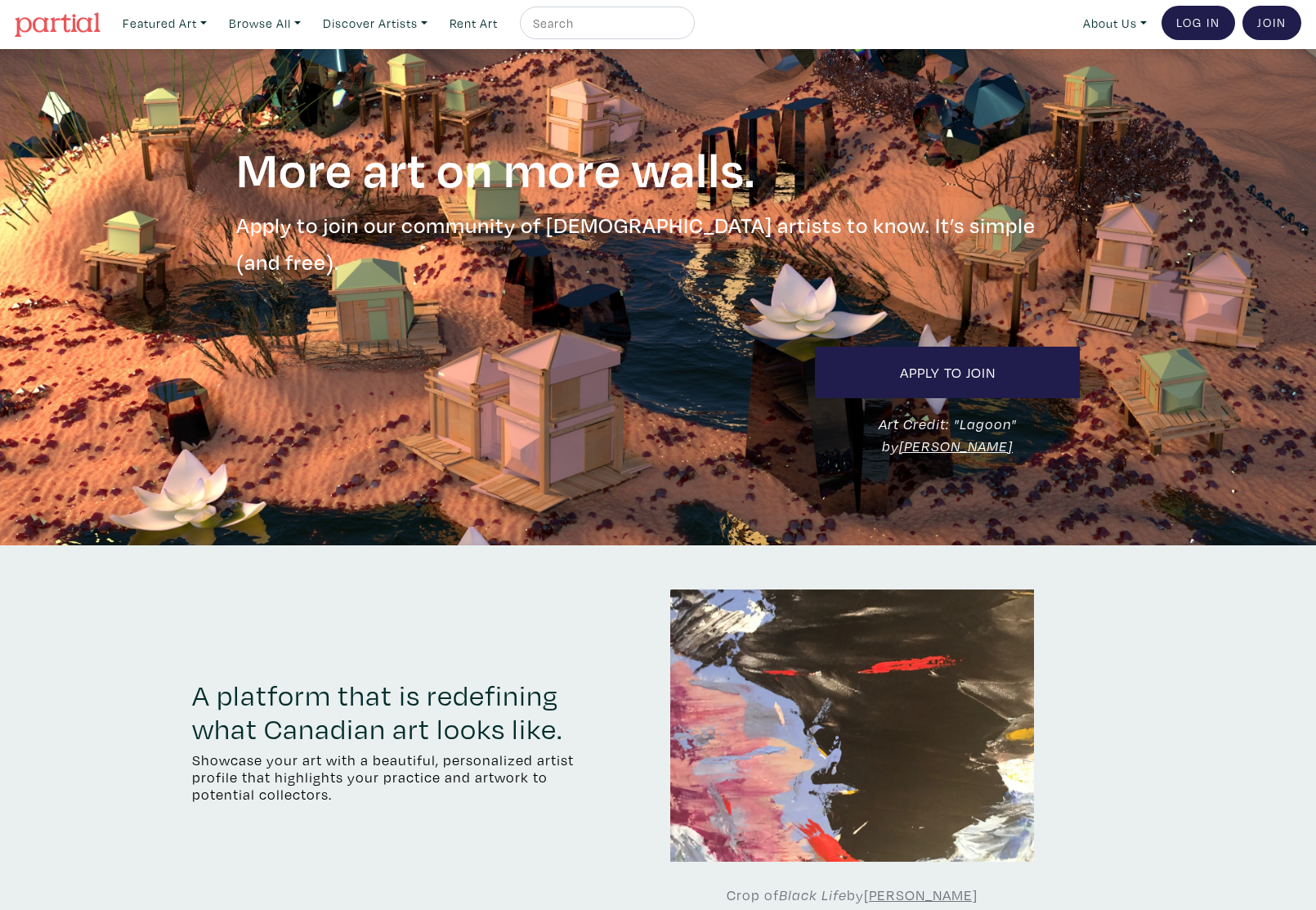
click at [1266, 32] on link "Join the Community" at bounding box center [1271, 22] width 59 height 34
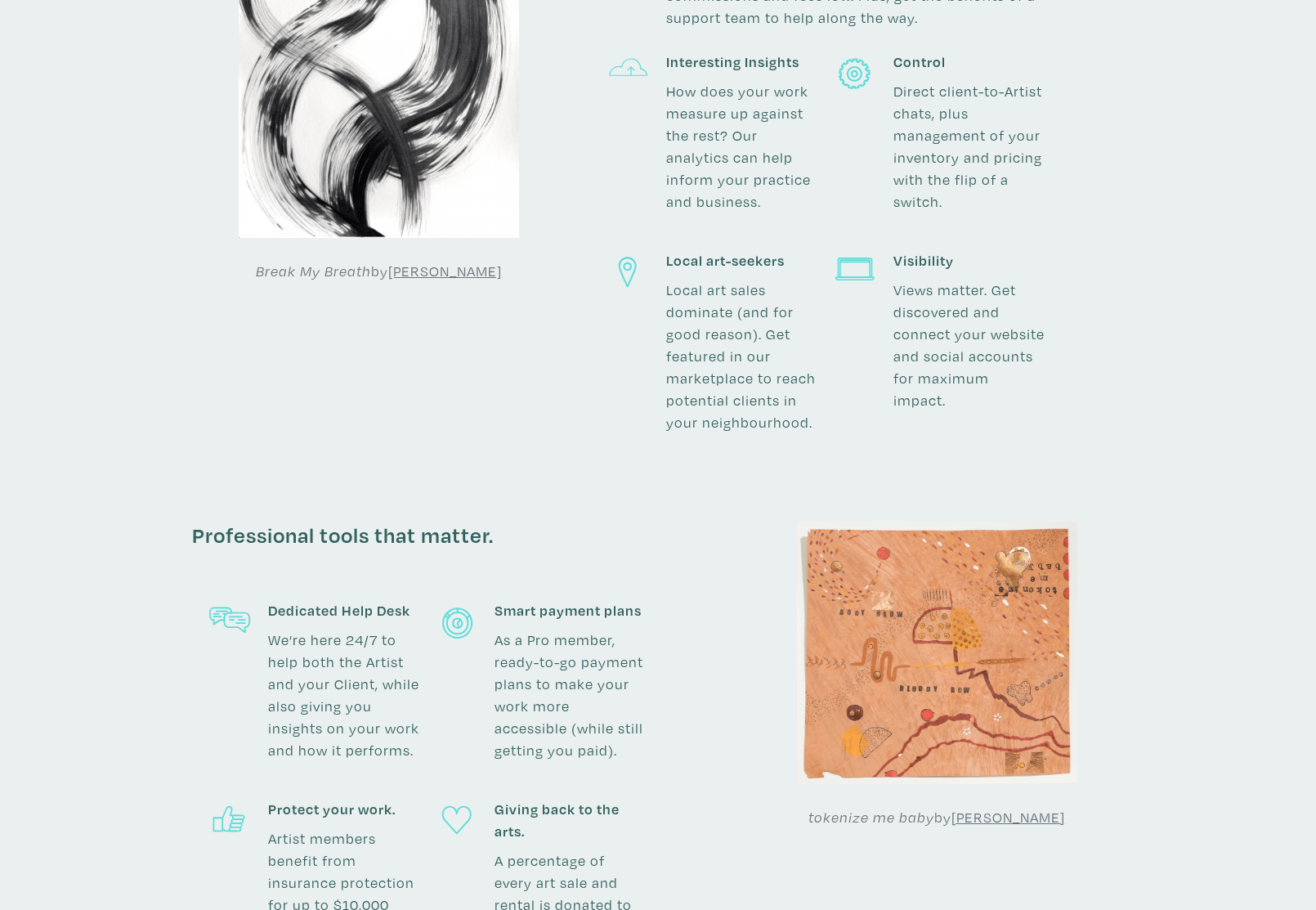
scroll to position [1707, 0]
